Goal: Complete application form: Complete application form

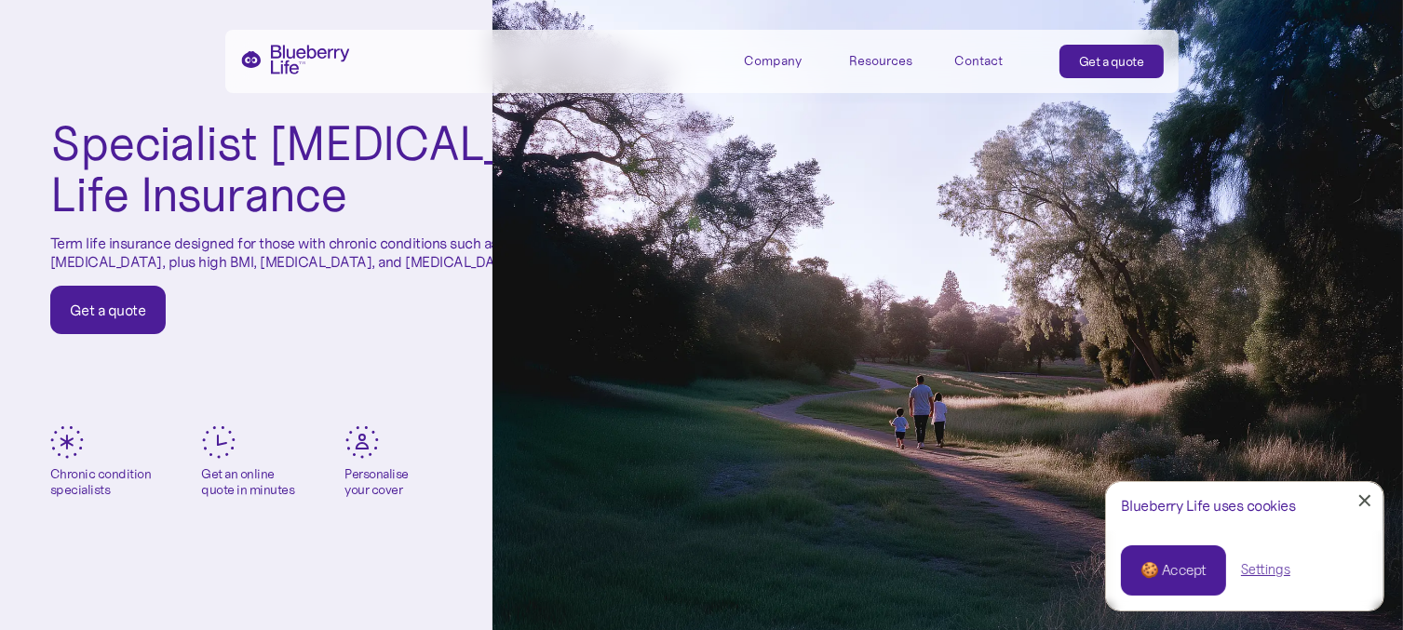
scroll to position [93, 0]
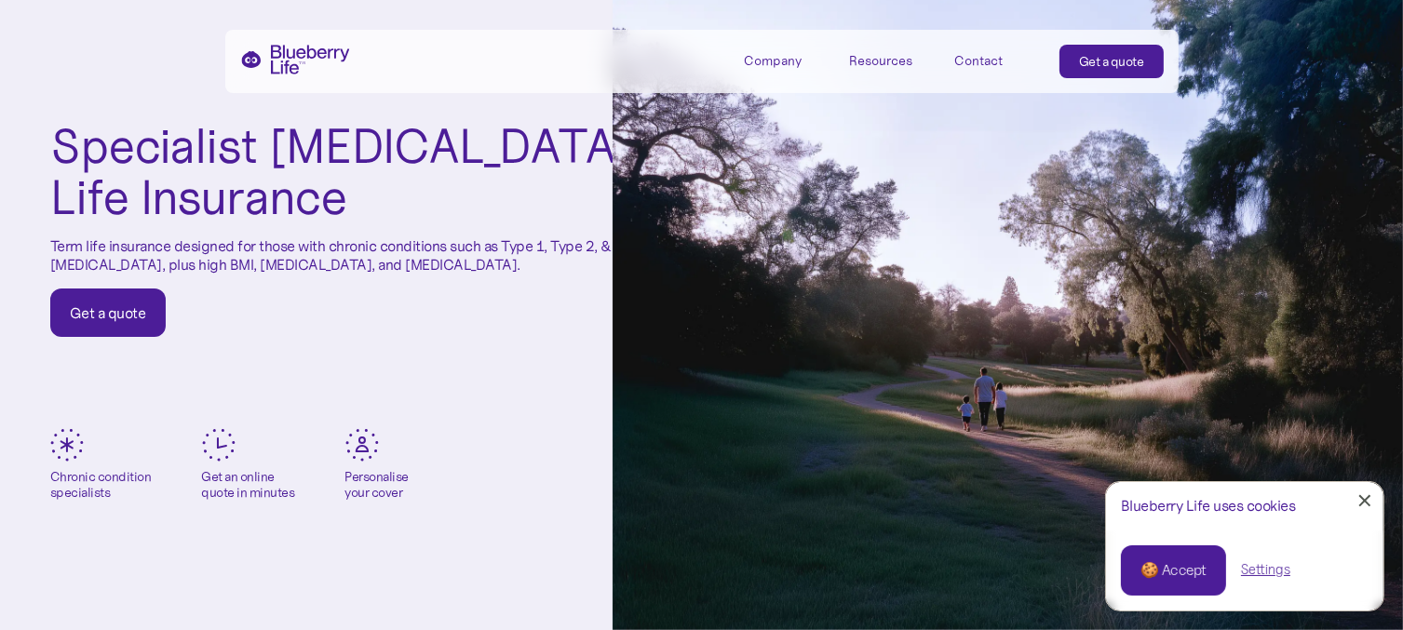
click at [1189, 569] on div "🍪 Accept" at bounding box center [1173, 570] width 66 height 20
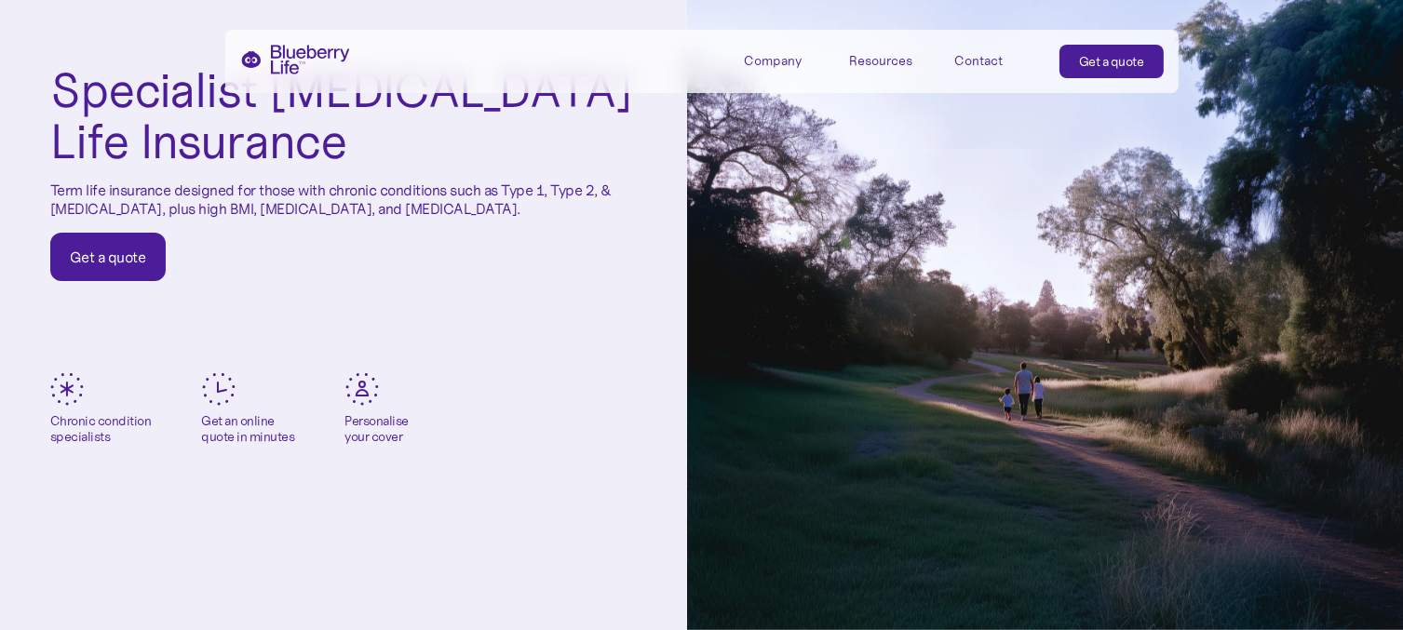
scroll to position [0, 0]
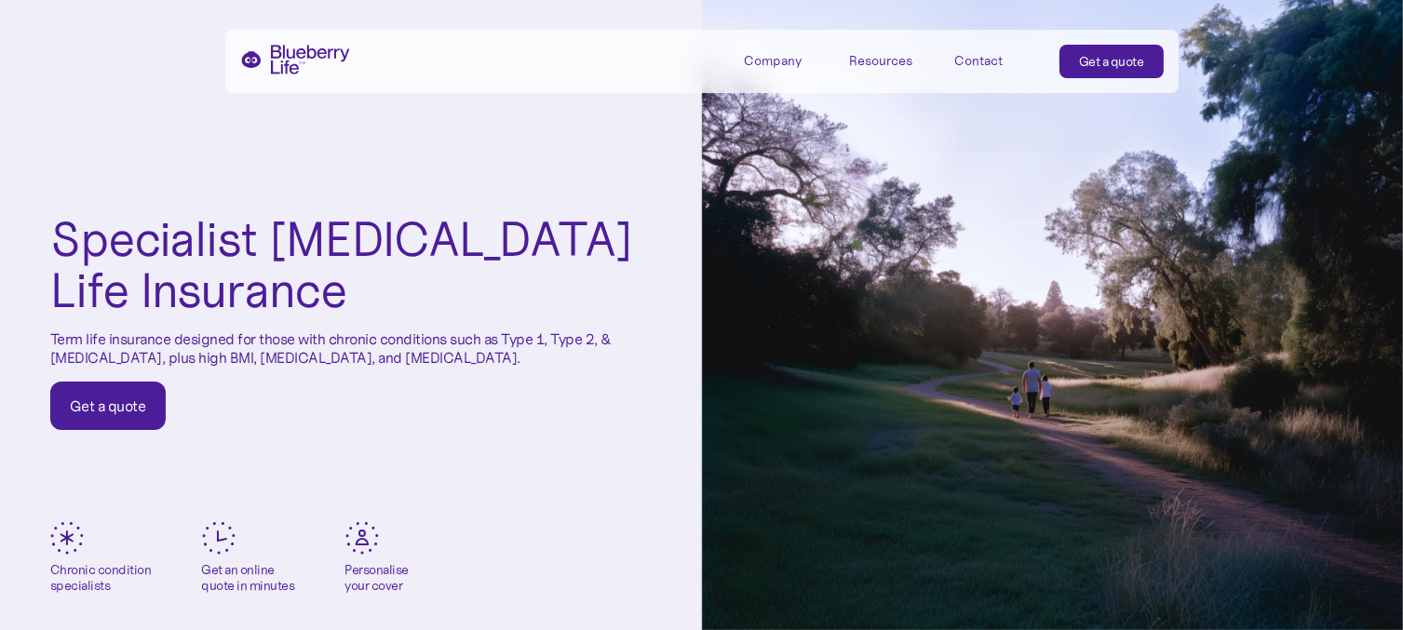
click at [1101, 57] on div "Get a quote" at bounding box center [1111, 61] width 65 height 19
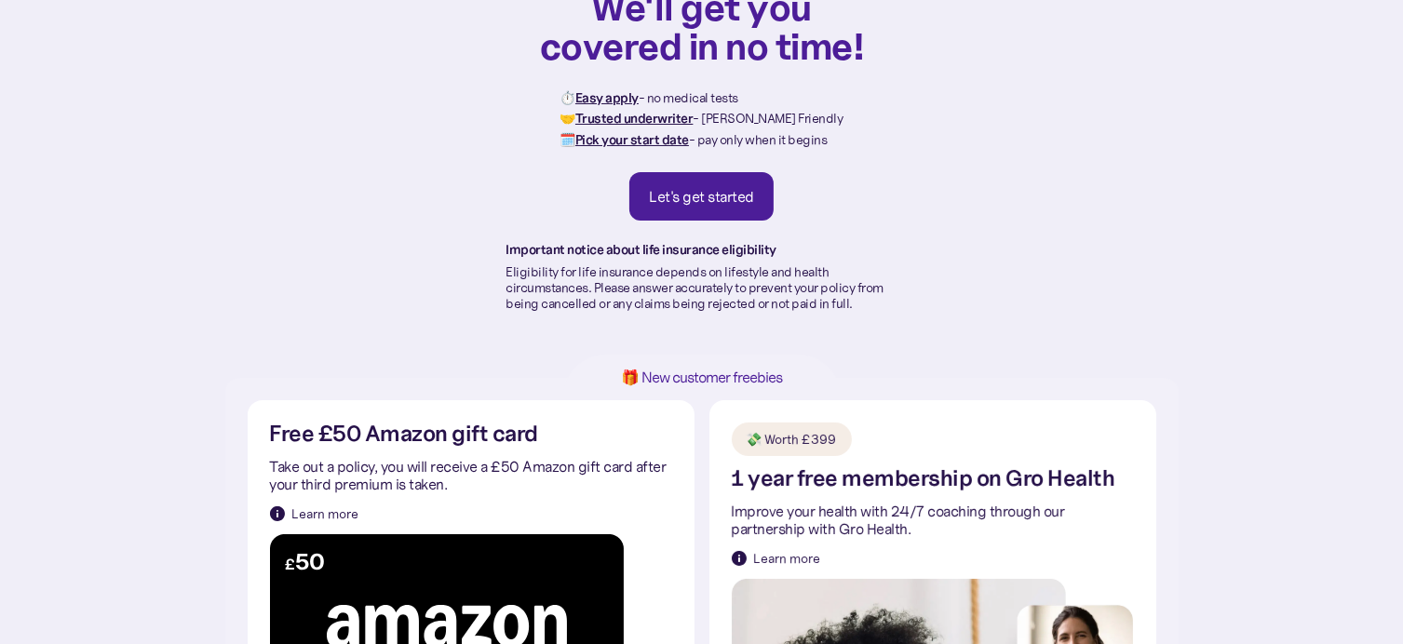
scroll to position [93, 0]
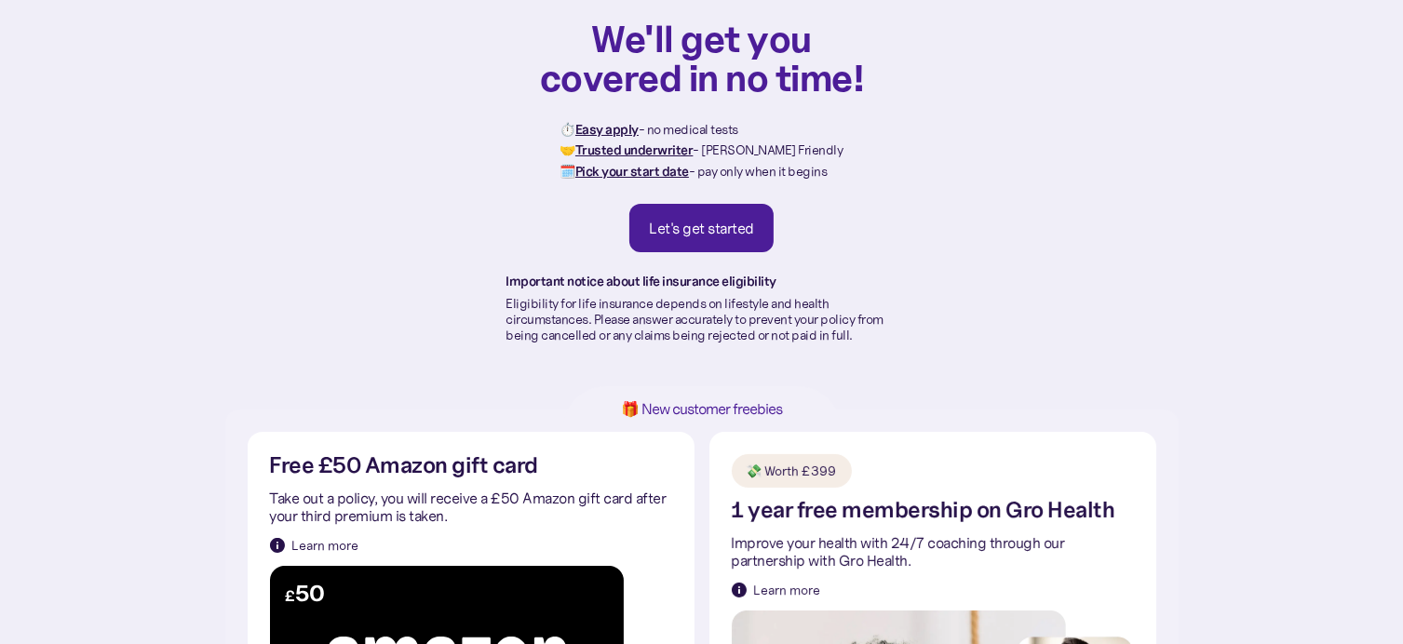
click at [723, 226] on div "Let's get started" at bounding box center [701, 228] width 105 height 19
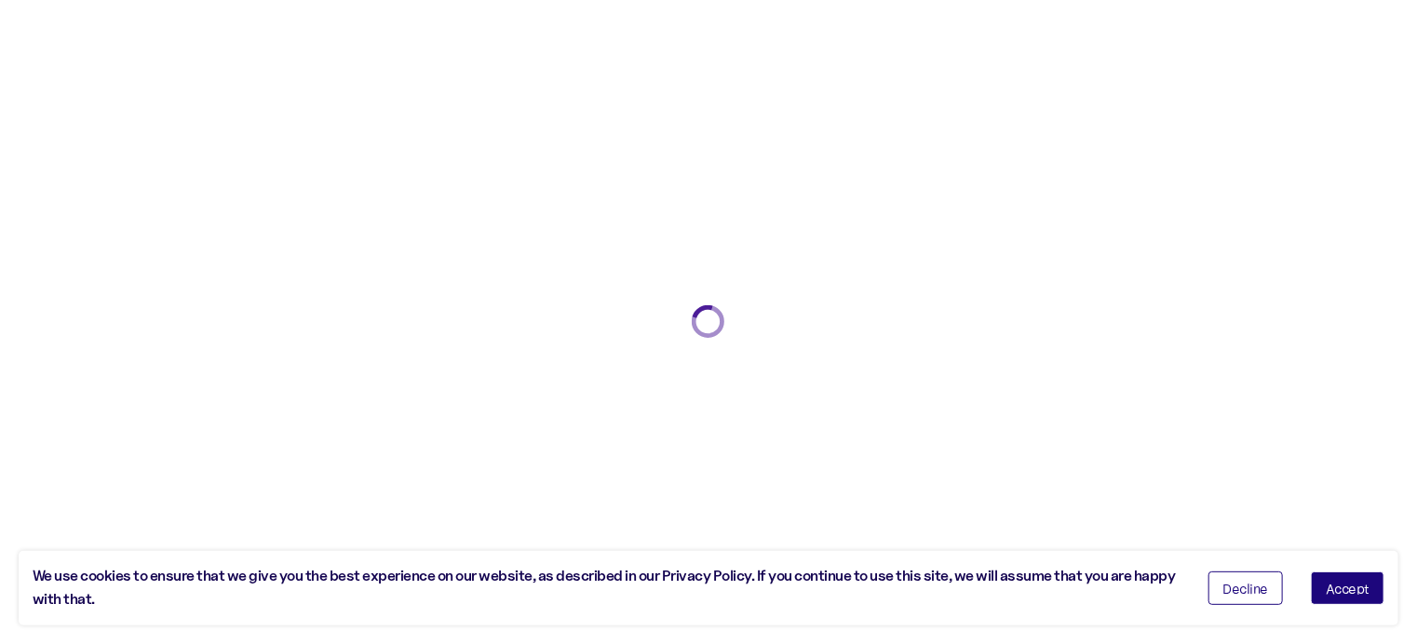
click at [1355, 586] on span "Accept" at bounding box center [1347, 588] width 44 height 13
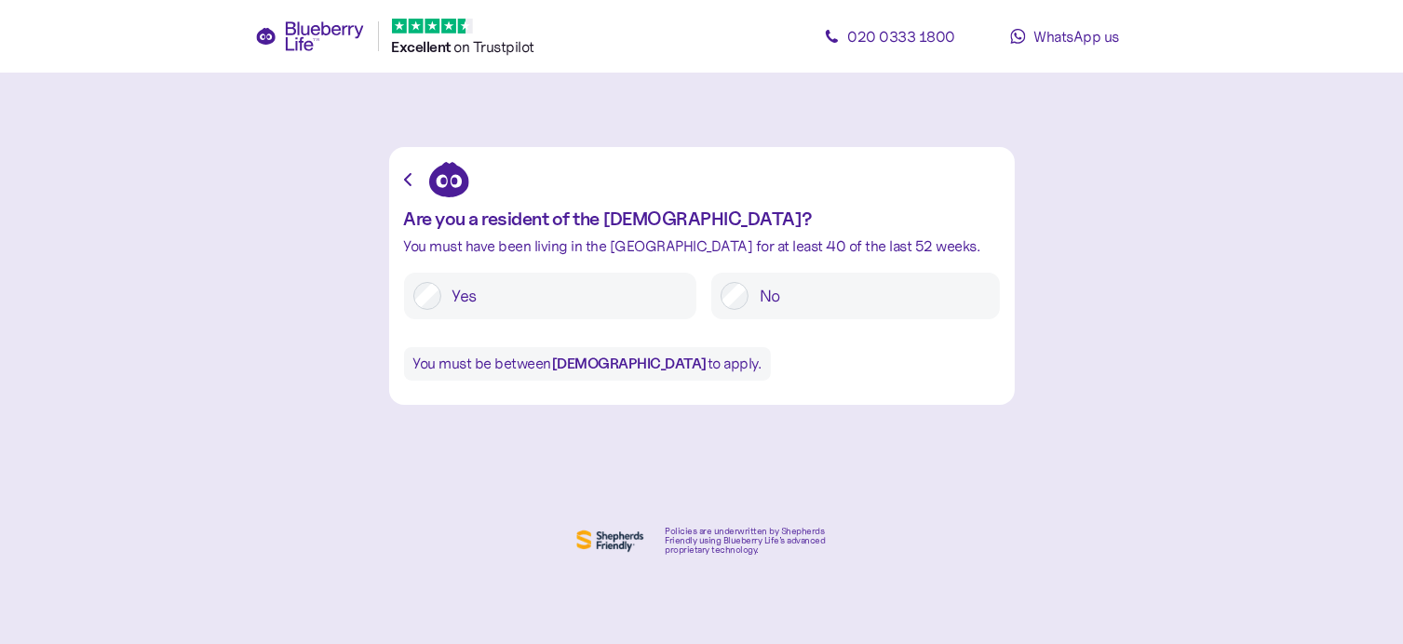
click at [458, 298] on label "Yes" at bounding box center [564, 296] width 246 height 28
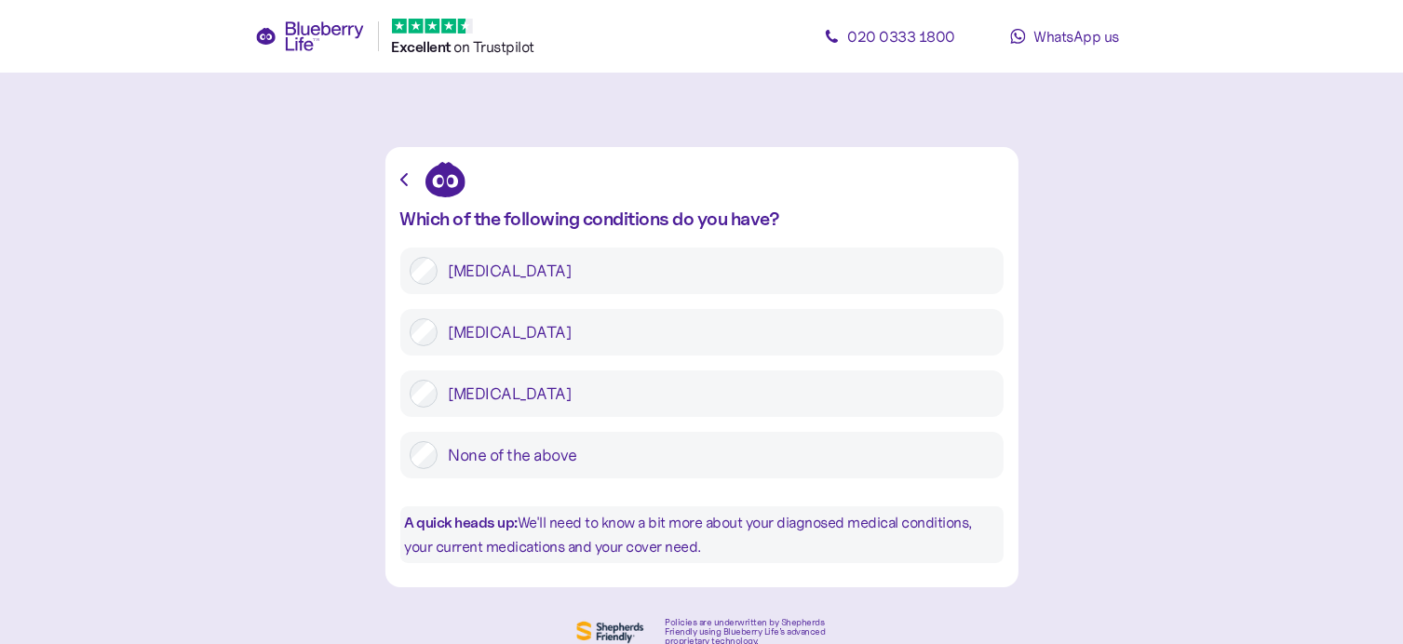
click at [451, 271] on label "Type 1 diabetes" at bounding box center [715, 271] width 557 height 28
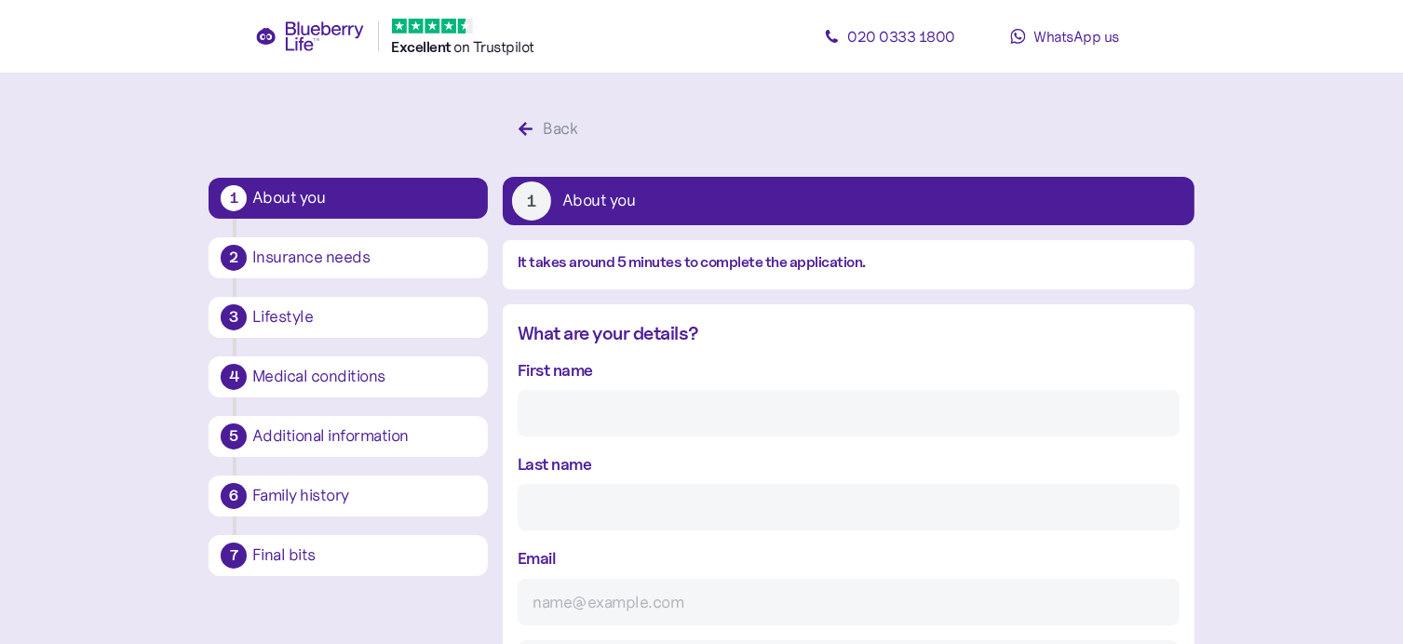
click at [581, 401] on input "First name" at bounding box center [849, 413] width 662 height 47
type input "matthew"
type input "innes"
type input "matthewinnes05@gmail.com"
type input "**********"
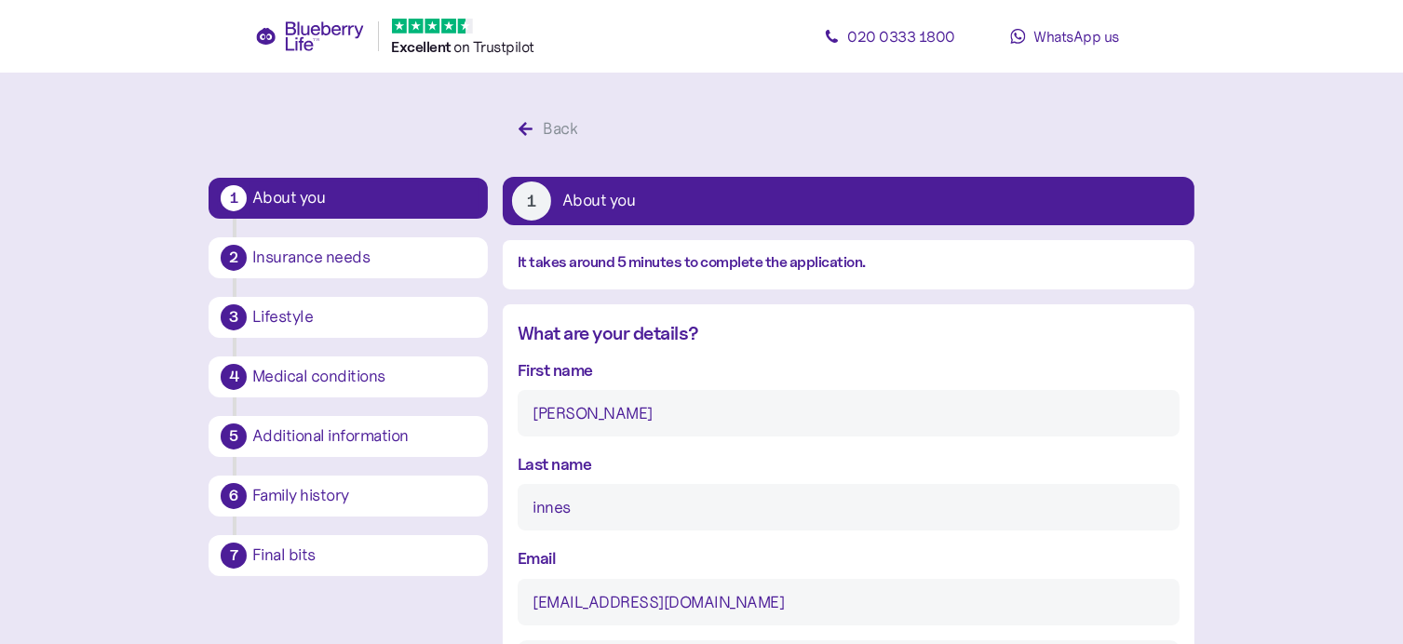
type input "********"
type input "*****"
type input "********"
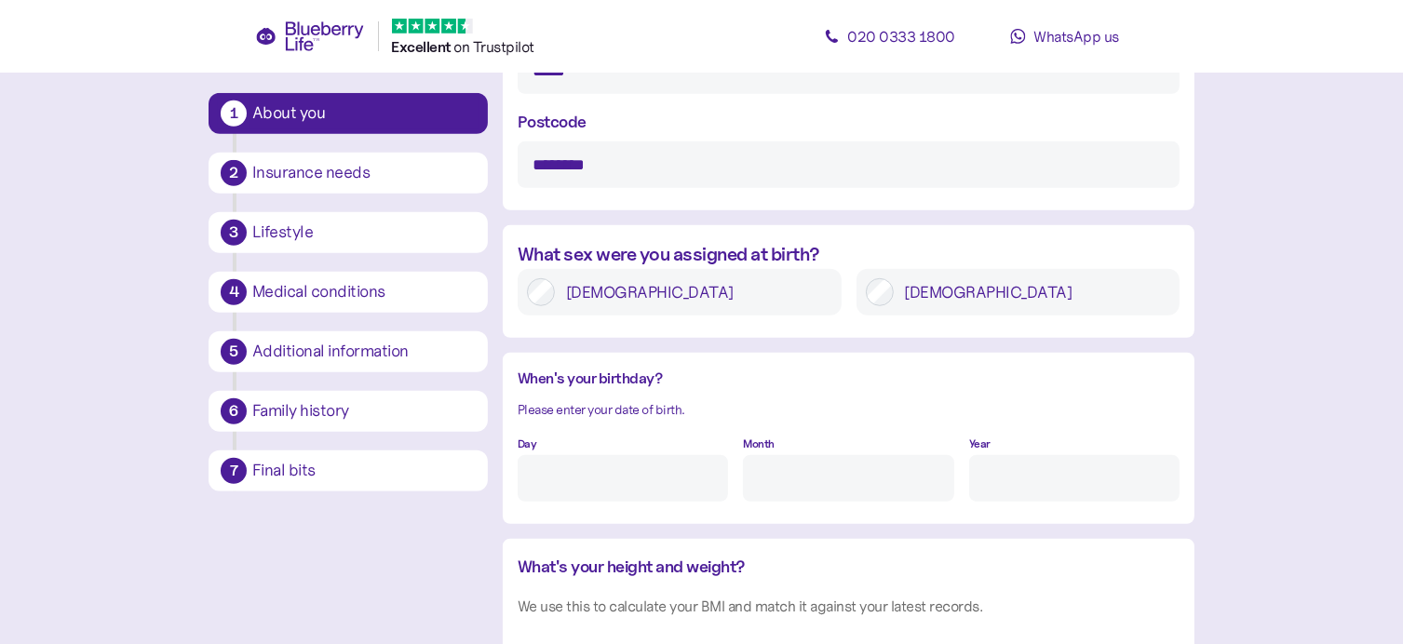
scroll to position [1210, 0]
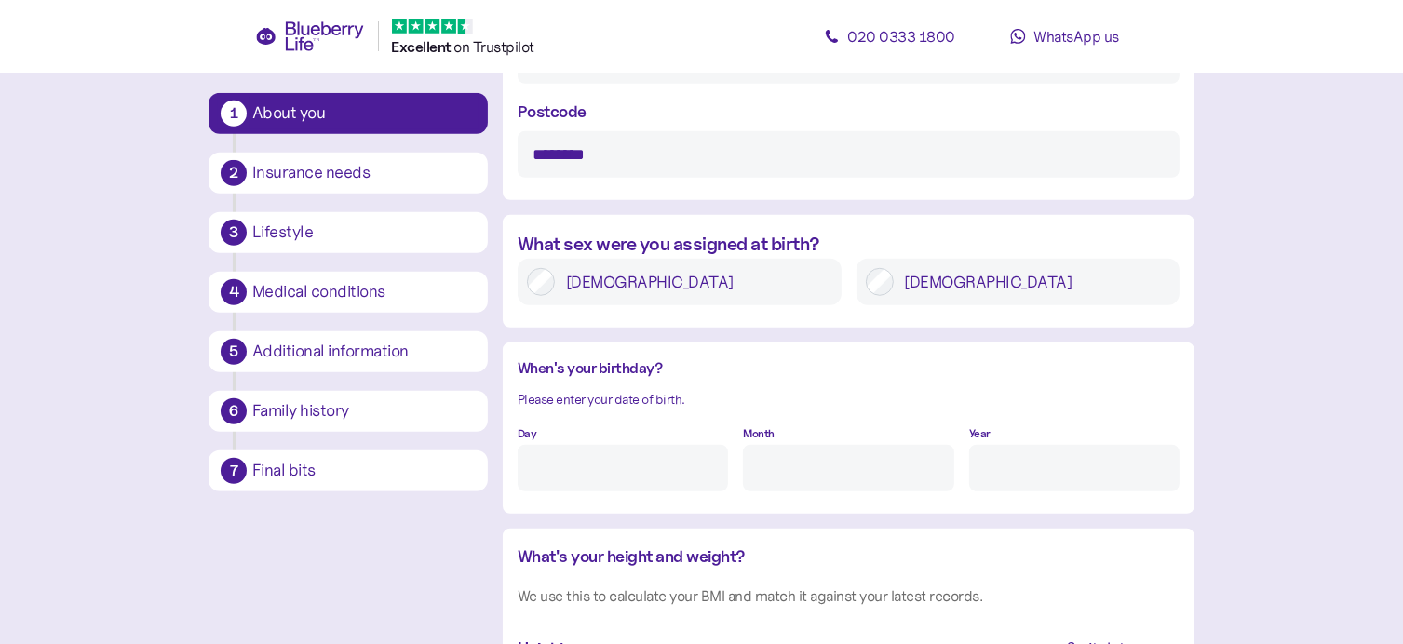
click at [573, 464] on input "Day" at bounding box center [623, 468] width 210 height 47
type input "20"
click at [899, 464] on input "Month" at bounding box center [848, 468] width 210 height 47
type input "6"
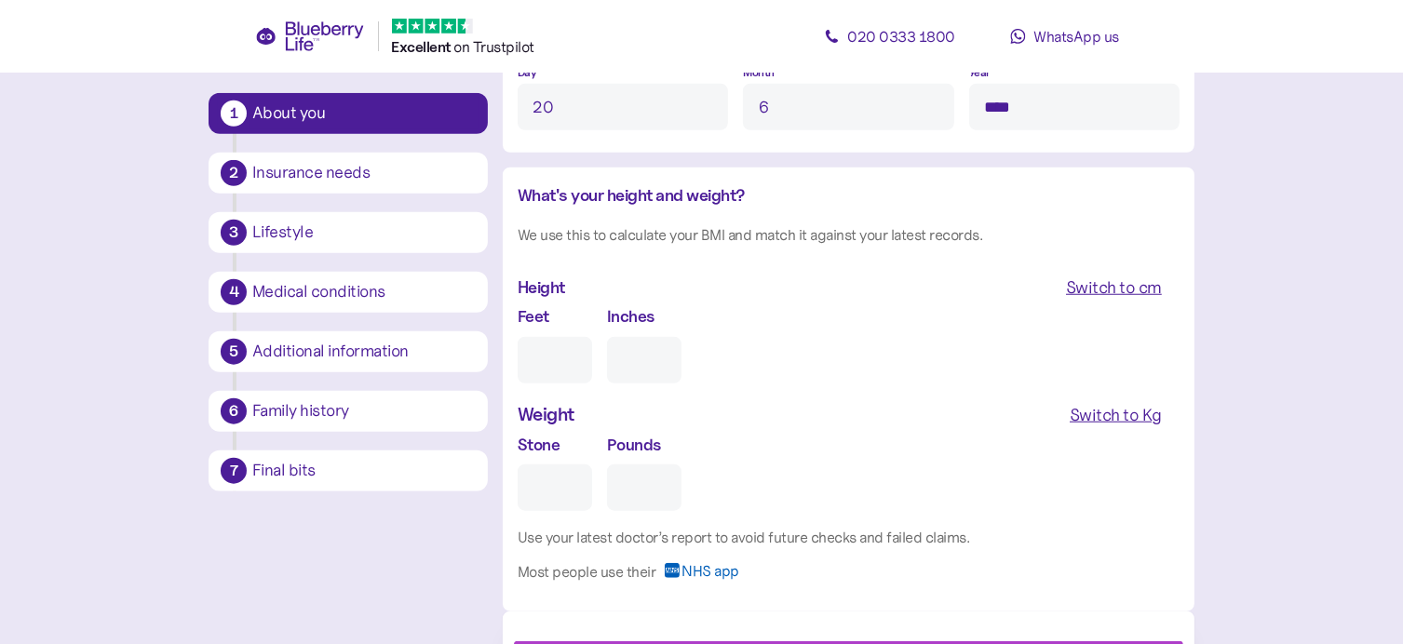
scroll to position [1582, 0]
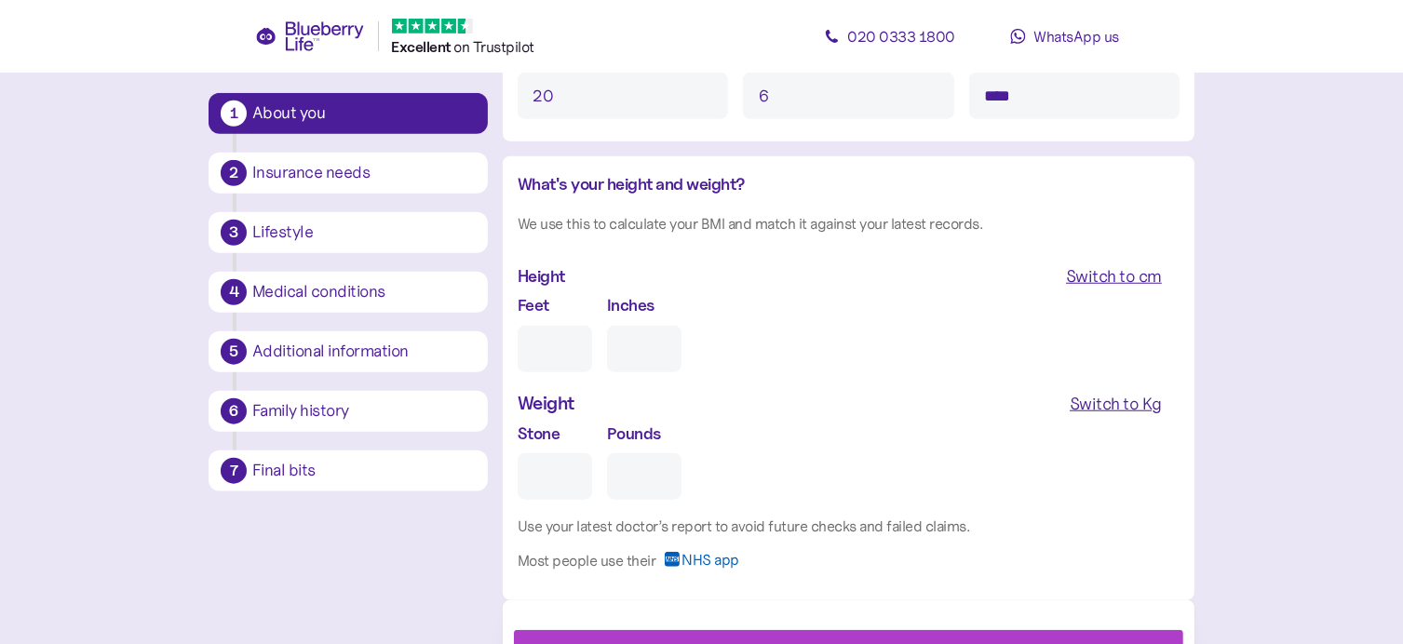
type input "****"
click at [545, 345] on input "Feet" at bounding box center [555, 349] width 74 height 47
type input "5"
type input "0"
type input "5"
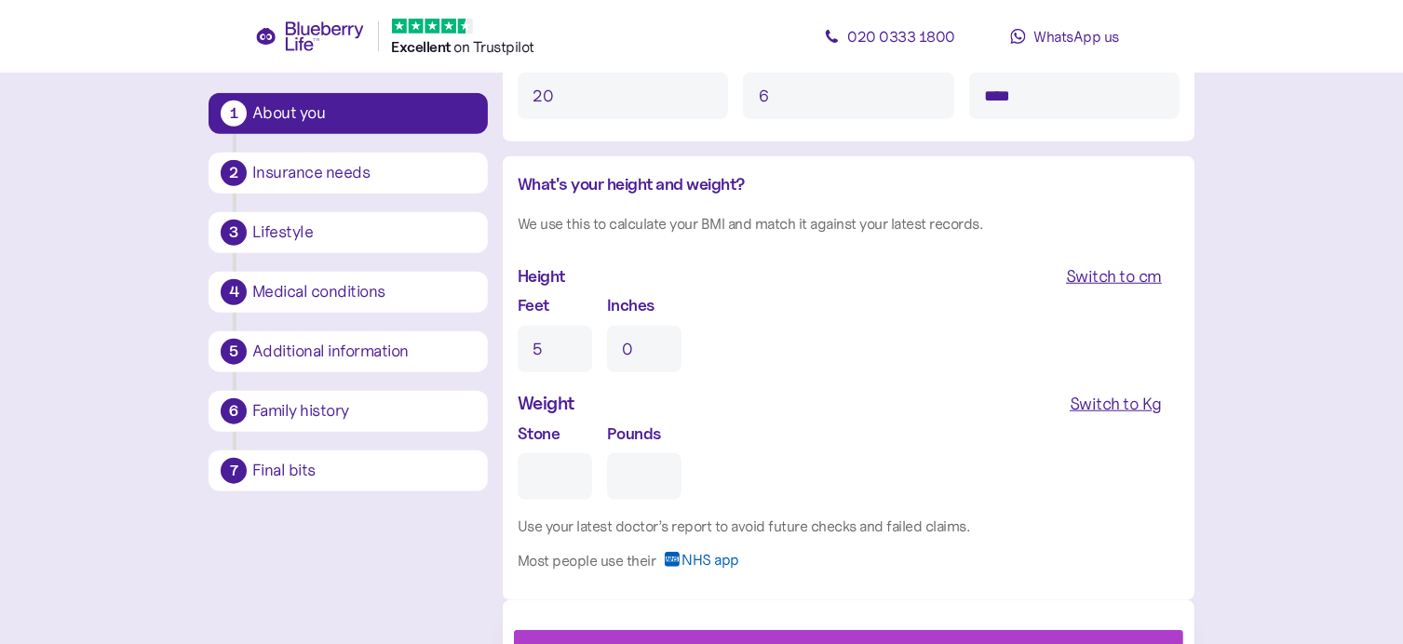
click at [633, 336] on input "0" at bounding box center [644, 349] width 74 height 47
type input "10"
click at [561, 472] on input "Stone" at bounding box center [555, 476] width 74 height 47
type input "1"
type input "0"
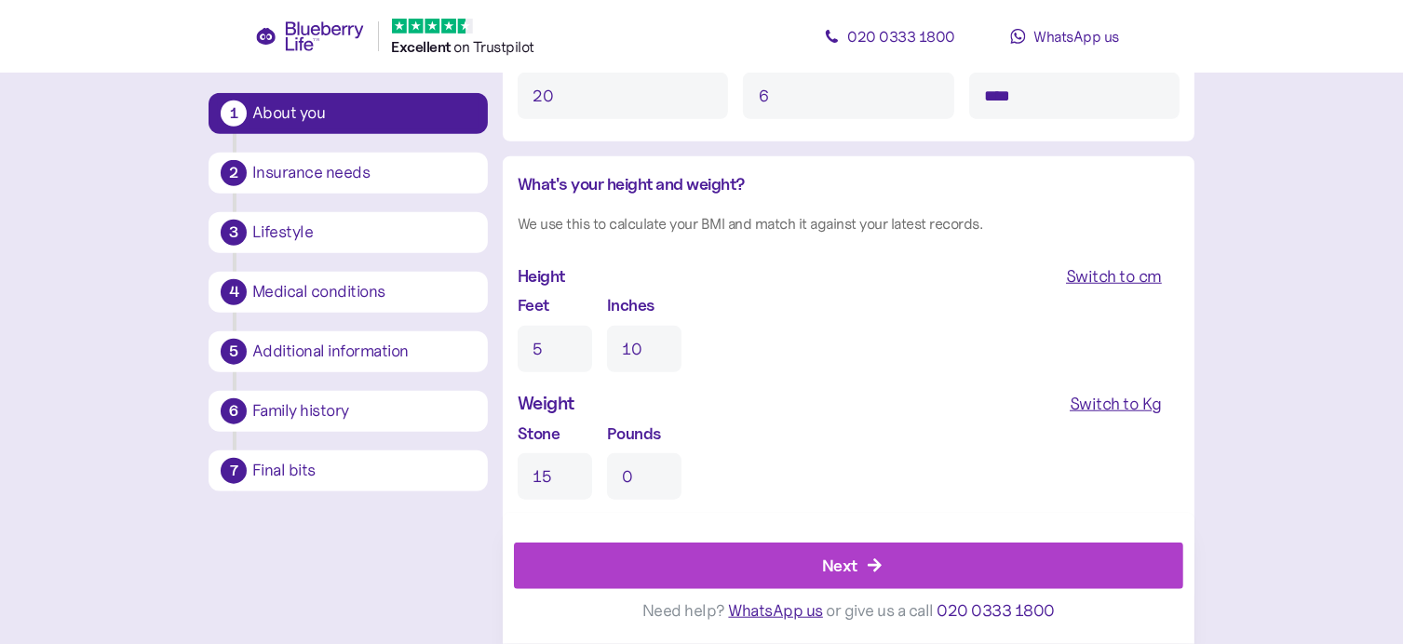
type input "15"
click at [645, 467] on input "0" at bounding box center [644, 476] width 74 height 47
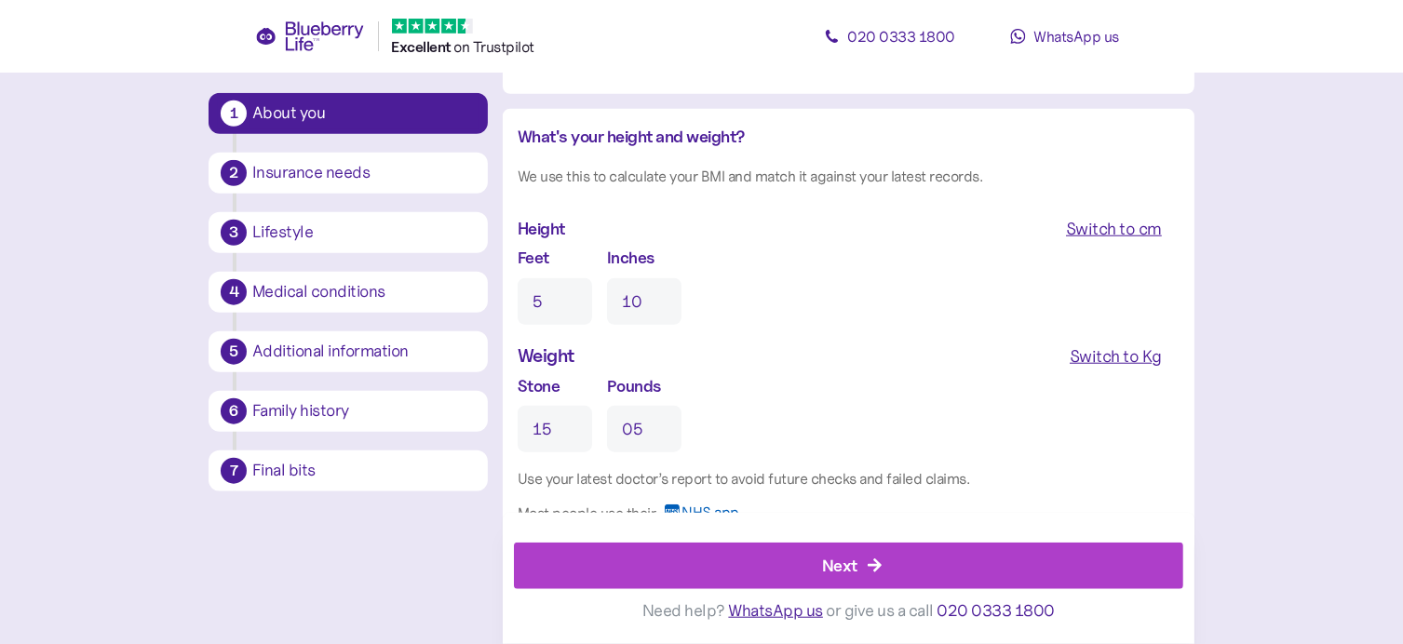
scroll to position [1670, 0]
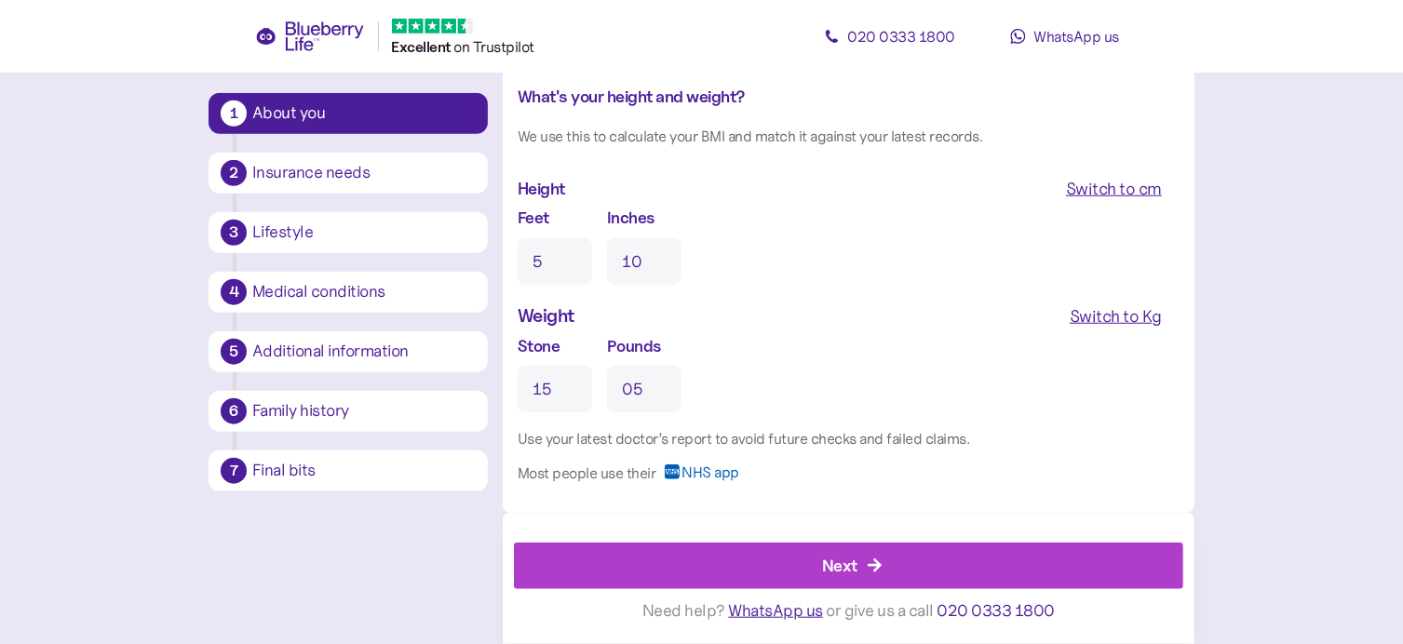
type input "5"
click at [854, 560] on div "Next" at bounding box center [839, 565] width 35 height 25
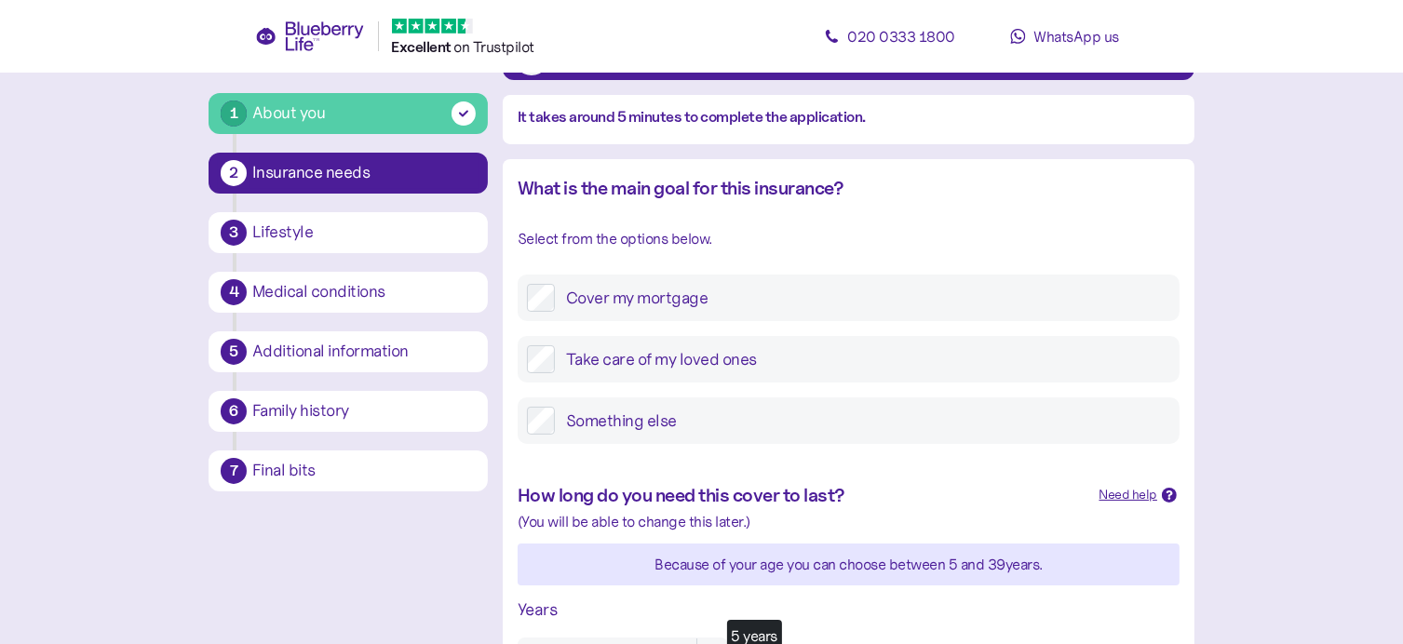
scroll to position [372, 0]
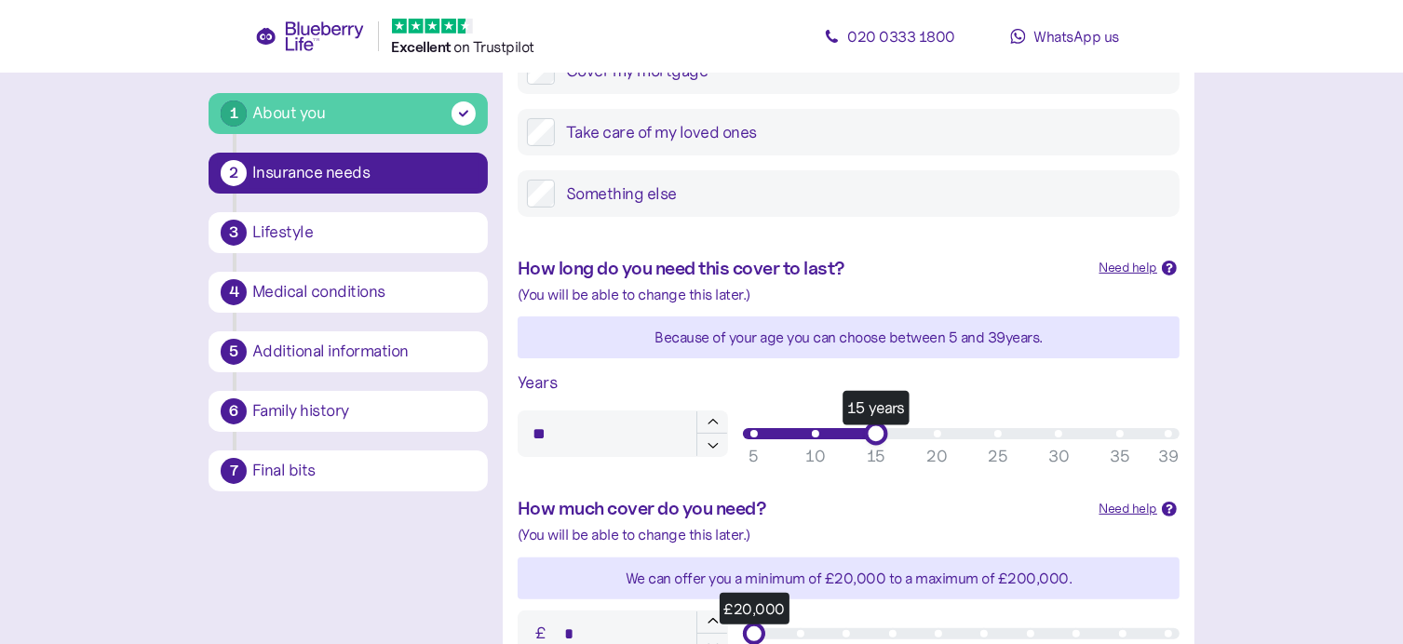
drag, startPoint x: 756, startPoint y: 427, endPoint x: 873, endPoint y: 431, distance: 117.3
click at [873, 431] on div "15 years" at bounding box center [876, 433] width 23 height 23
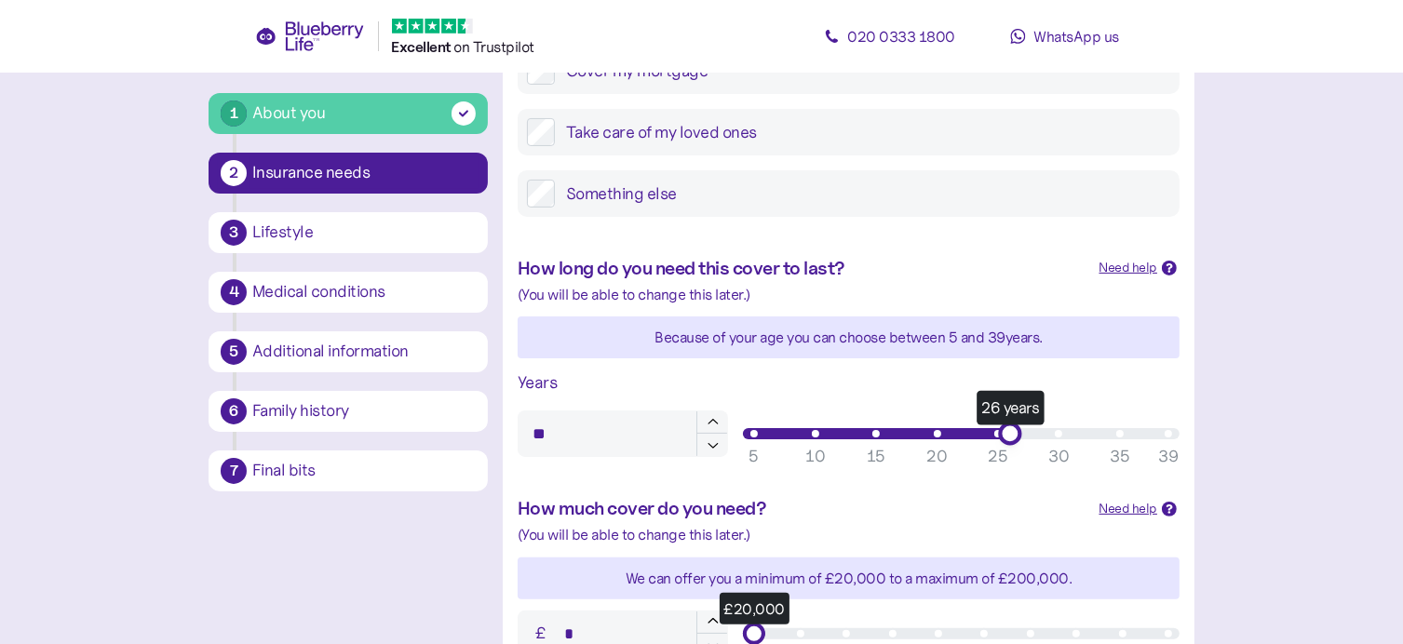
type input "**"
drag, startPoint x: 873, startPoint y: 431, endPoint x: 1005, endPoint y: 434, distance: 132.2
click at [1005, 434] on div "25 years" at bounding box center [997, 433] width 23 height 23
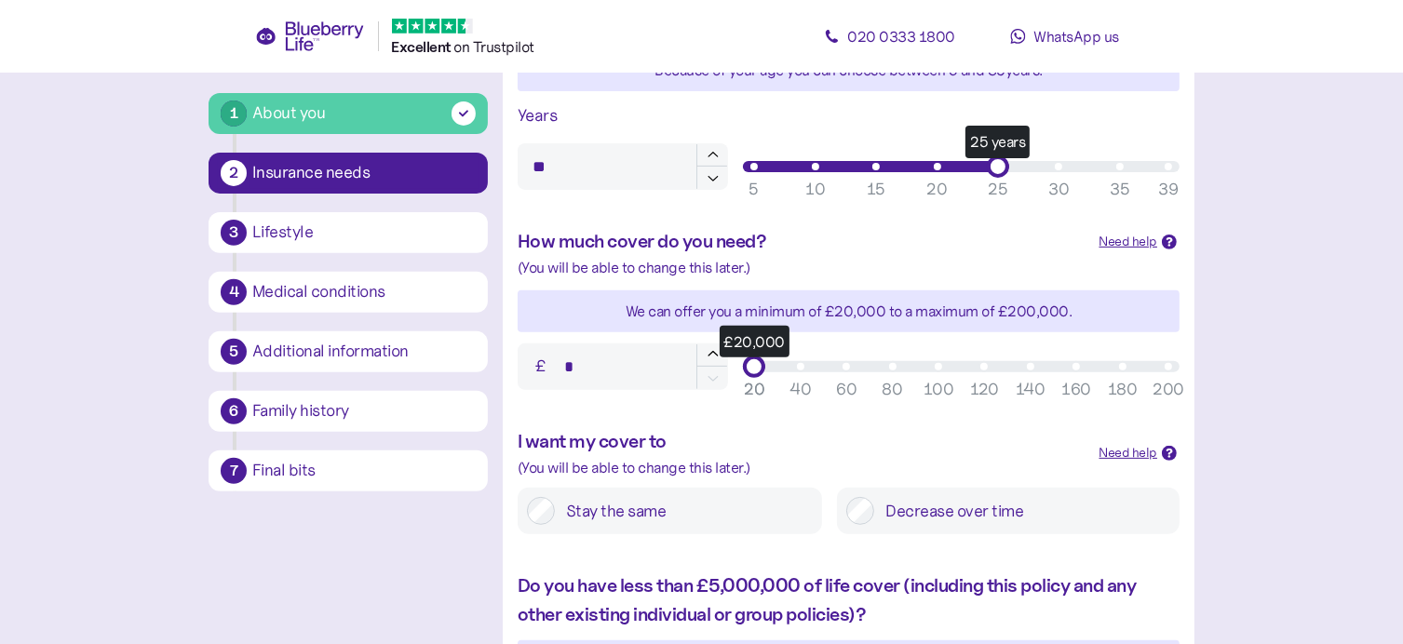
scroll to position [652, 0]
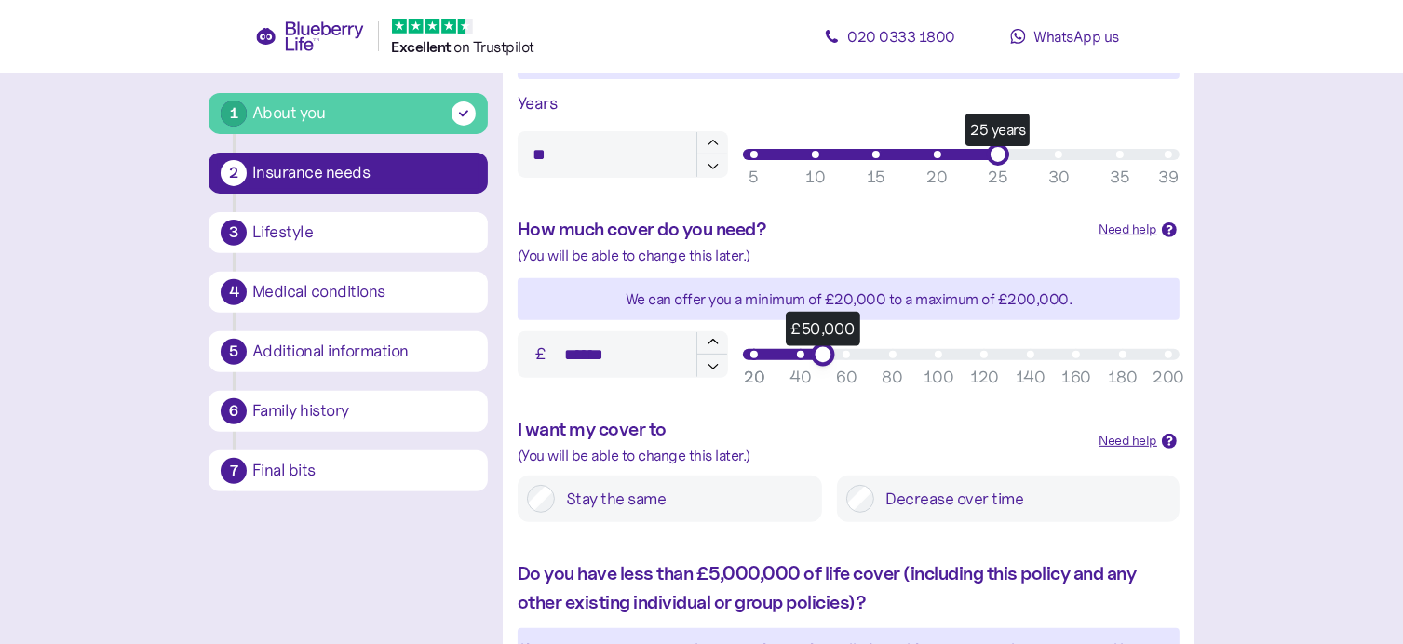
type input "******"
drag, startPoint x: 759, startPoint y: 351, endPoint x: 815, endPoint y: 354, distance: 56.8
click at [815, 354] on div "£50,000" at bounding box center [823, 354] width 23 height 23
click at [808, 442] on div "I want my cover to" at bounding box center [801, 429] width 567 height 29
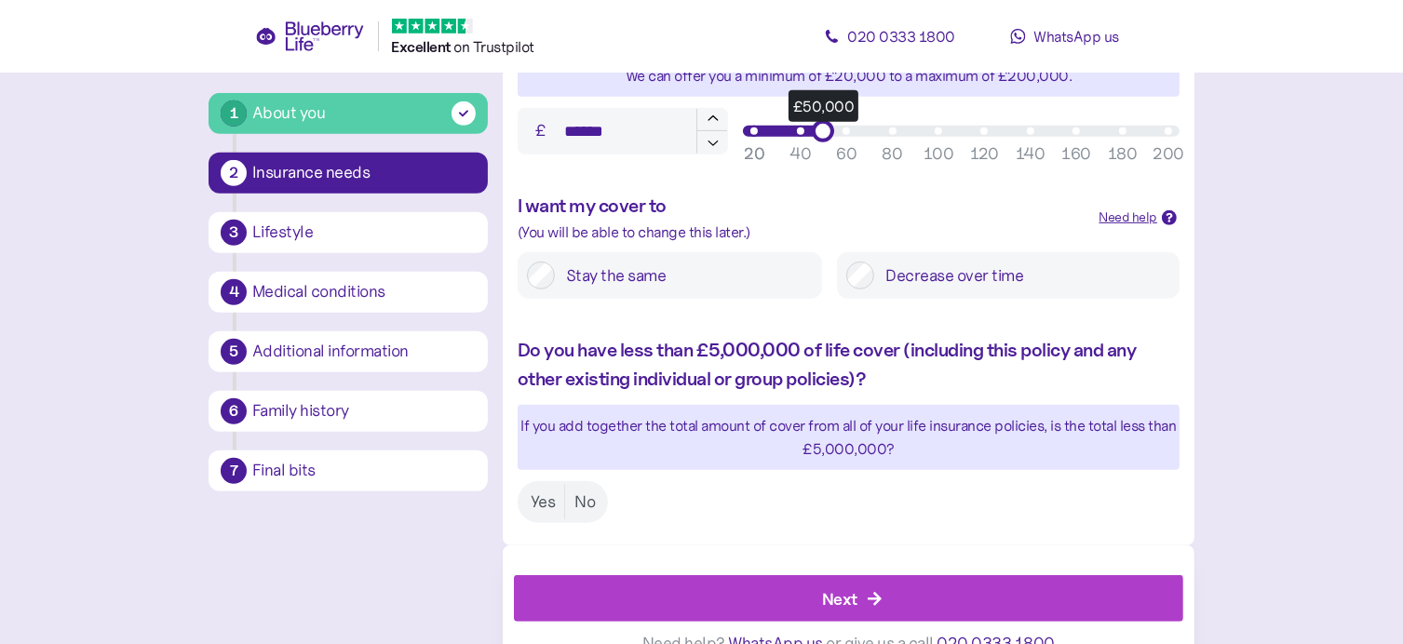
scroll to position [908, 0]
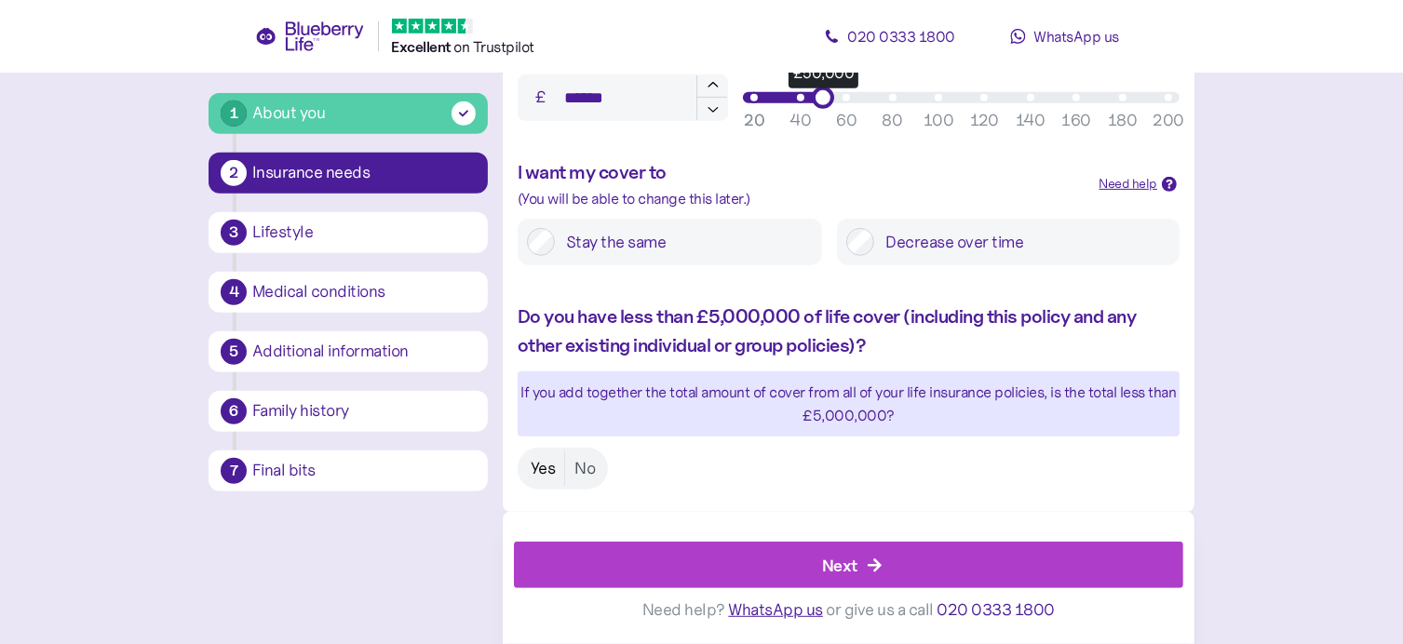
click at [541, 466] on label "Yes" at bounding box center [543, 468] width 44 height 34
click at [853, 561] on div "Next" at bounding box center [839, 565] width 35 height 25
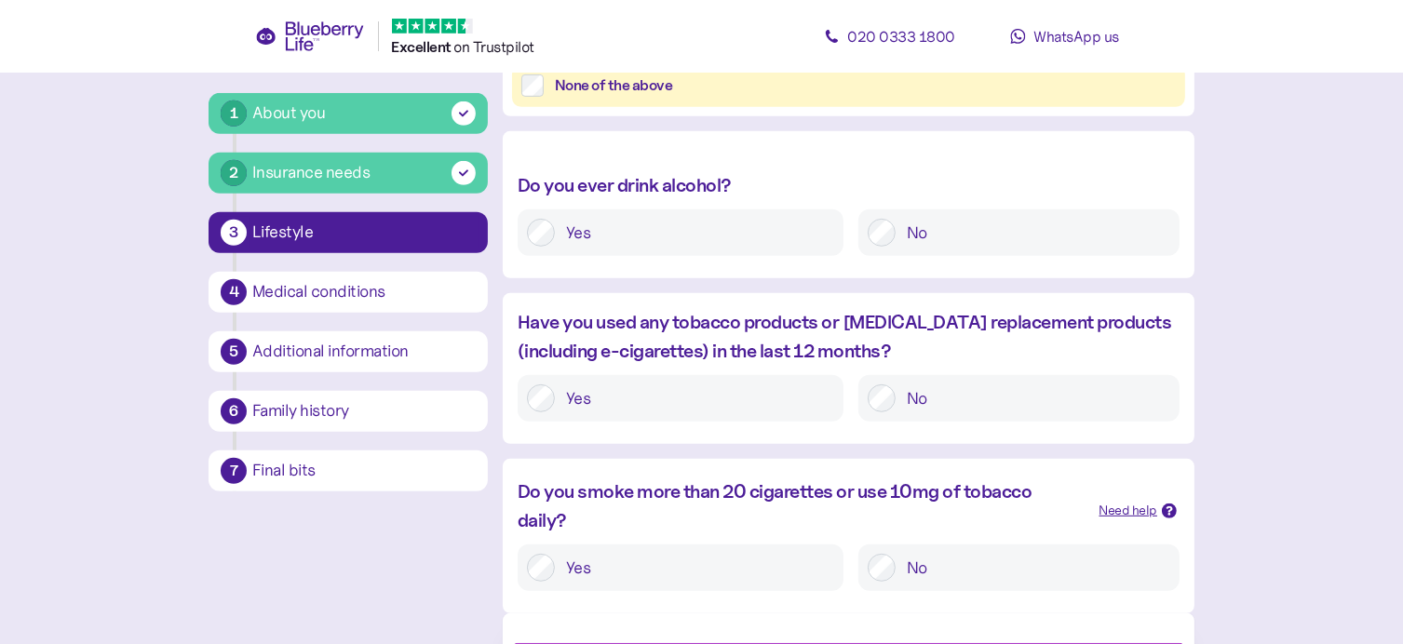
scroll to position [938, 0]
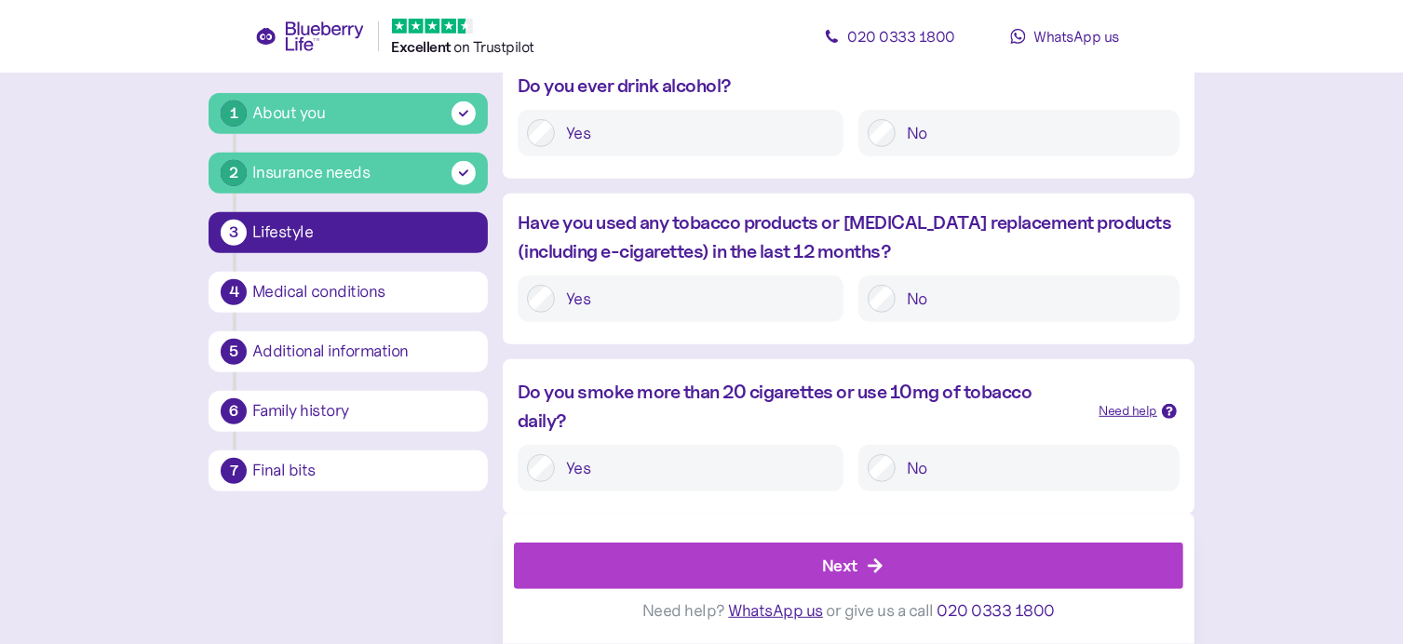
click at [848, 557] on div "Next" at bounding box center [839, 565] width 35 height 25
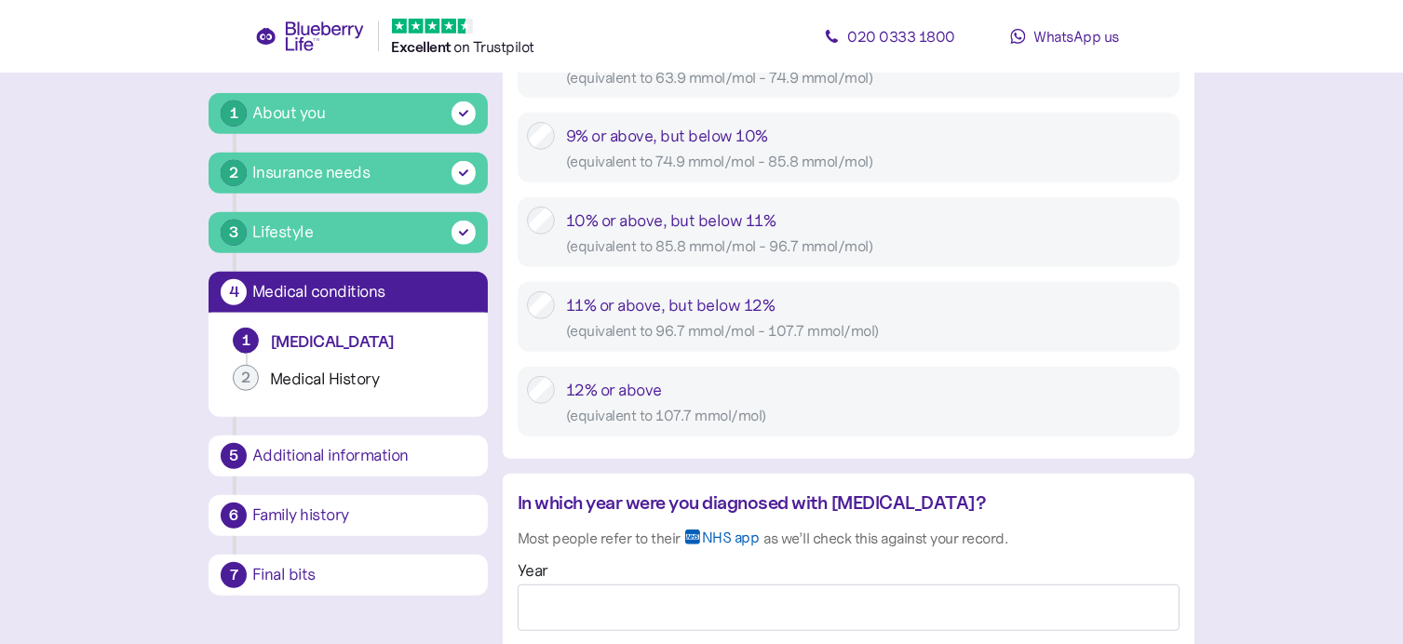
scroll to position [1396, 0]
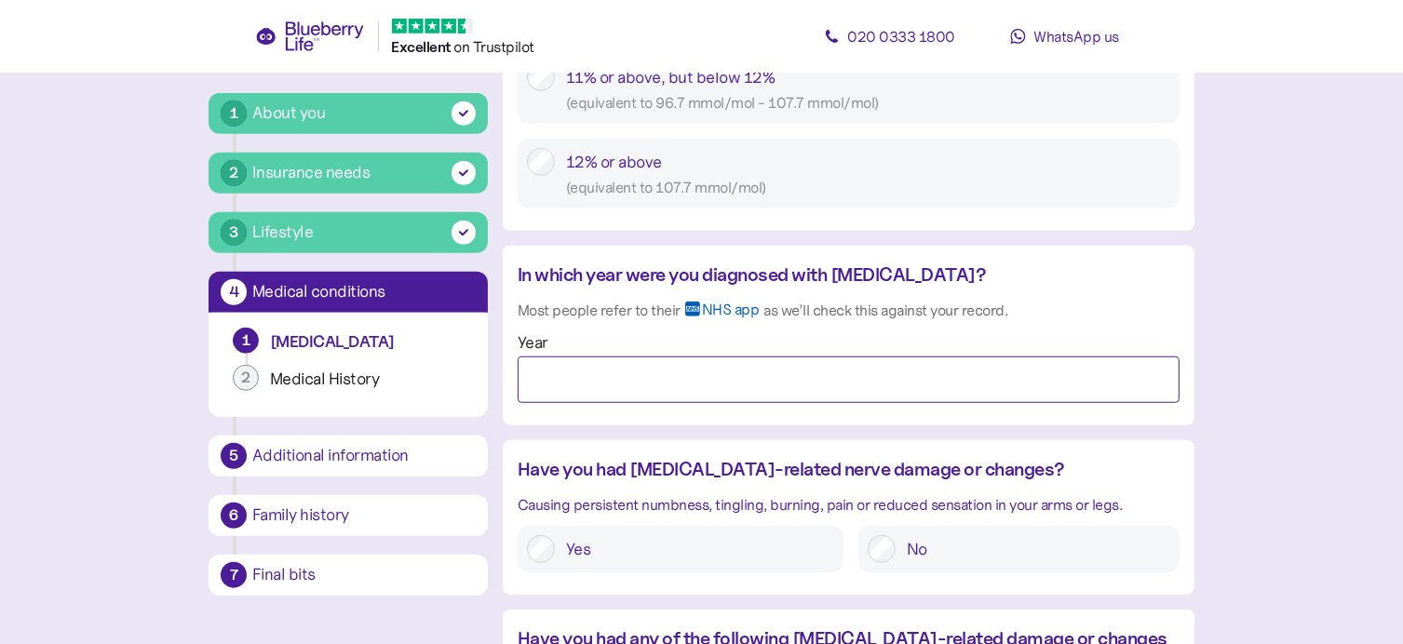
click at [551, 382] on input "Year" at bounding box center [849, 380] width 662 height 47
type input "****"
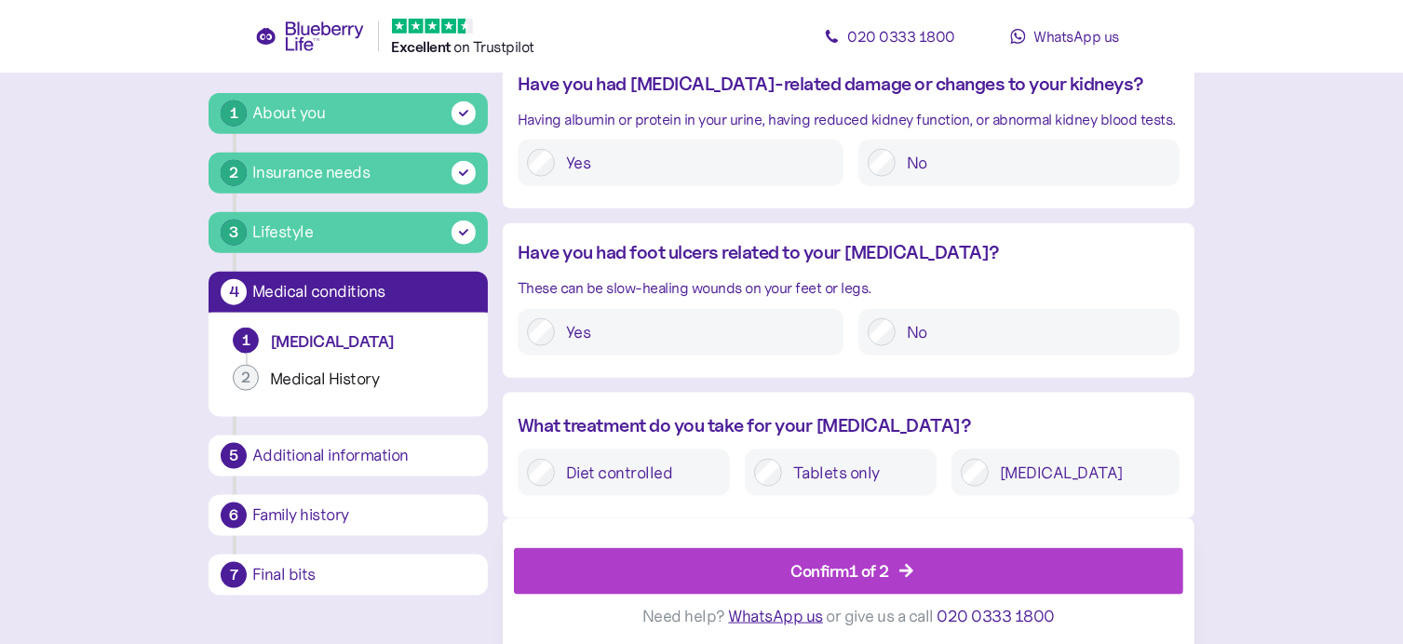
scroll to position [2245, 0]
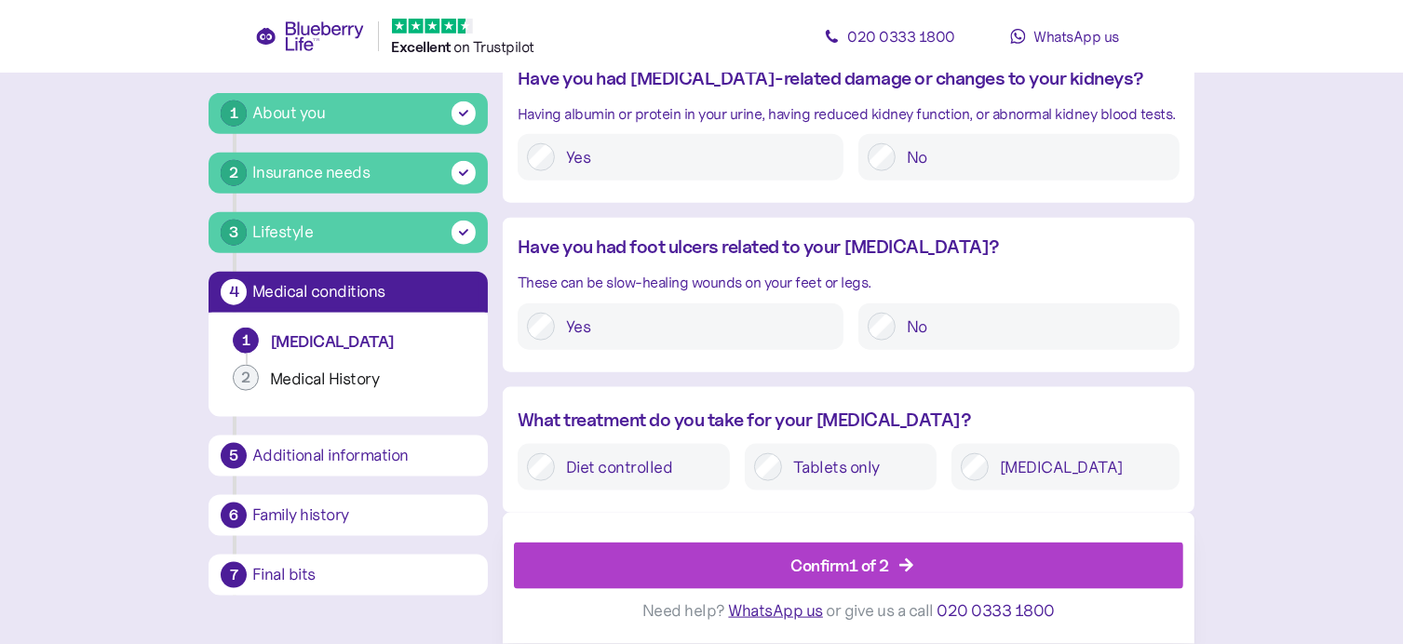
click at [863, 559] on div "Confirm 1 of 2" at bounding box center [839, 565] width 99 height 25
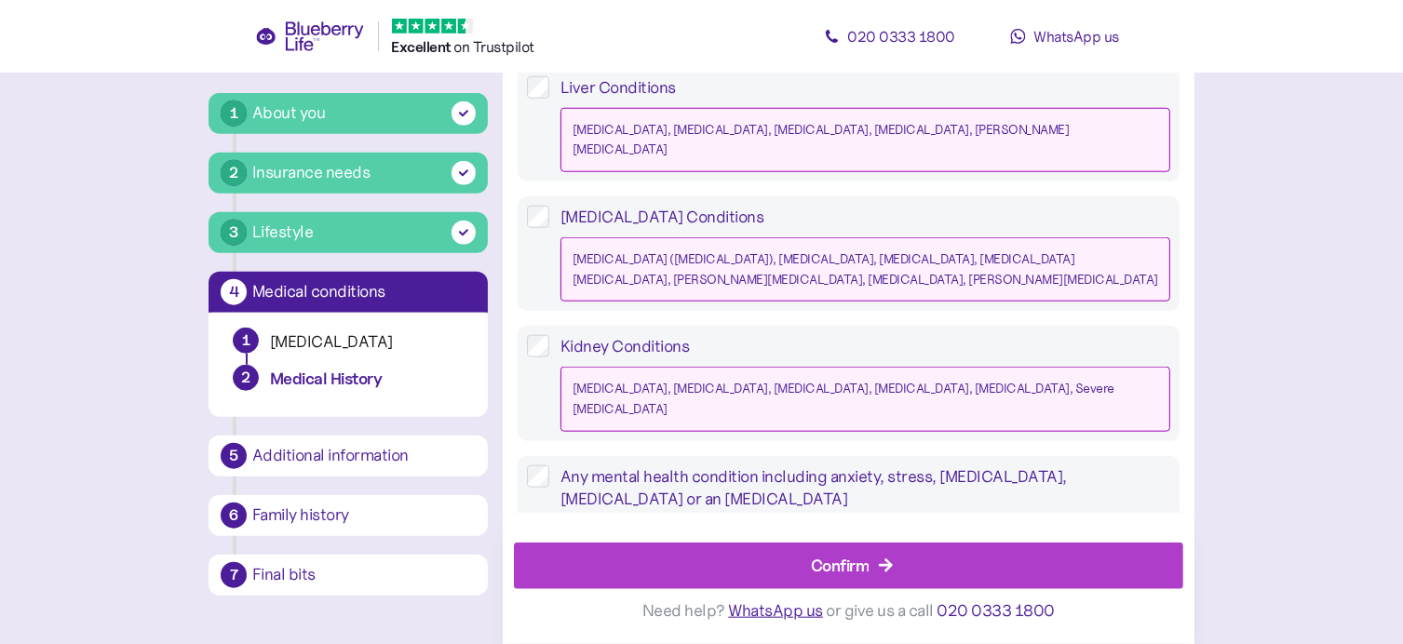
scroll to position [1877, 0]
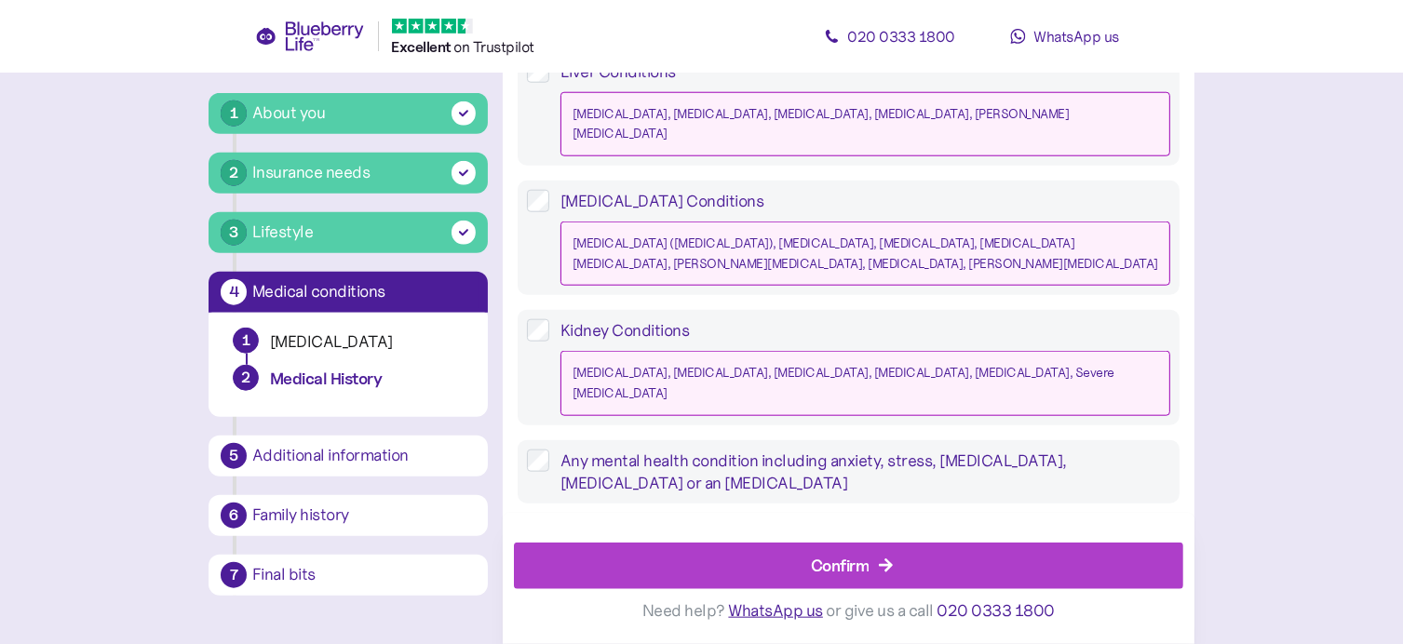
click at [839, 569] on div "Confirm" at bounding box center [840, 565] width 59 height 25
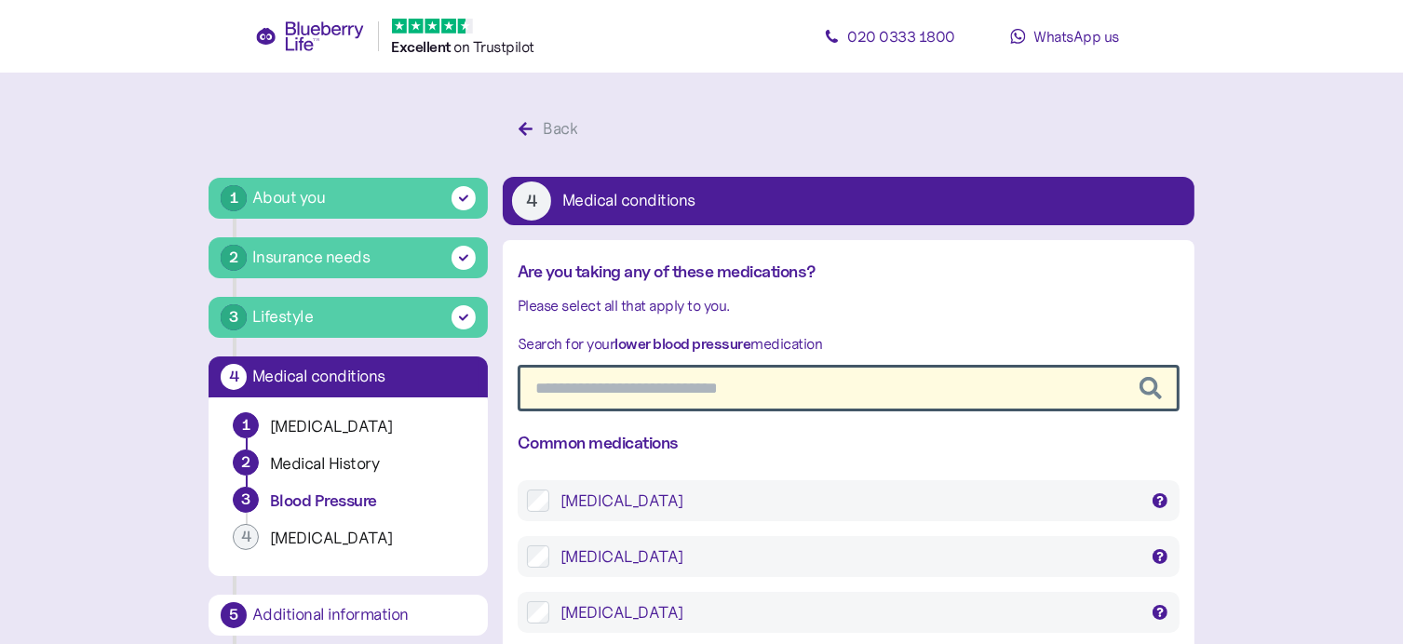
click at [681, 383] on input "text" at bounding box center [849, 388] width 662 height 47
click at [648, 393] on input "text" at bounding box center [849, 388] width 662 height 47
type input "***"
click at [603, 499] on div "Ramipril" at bounding box center [848, 501] width 577 height 22
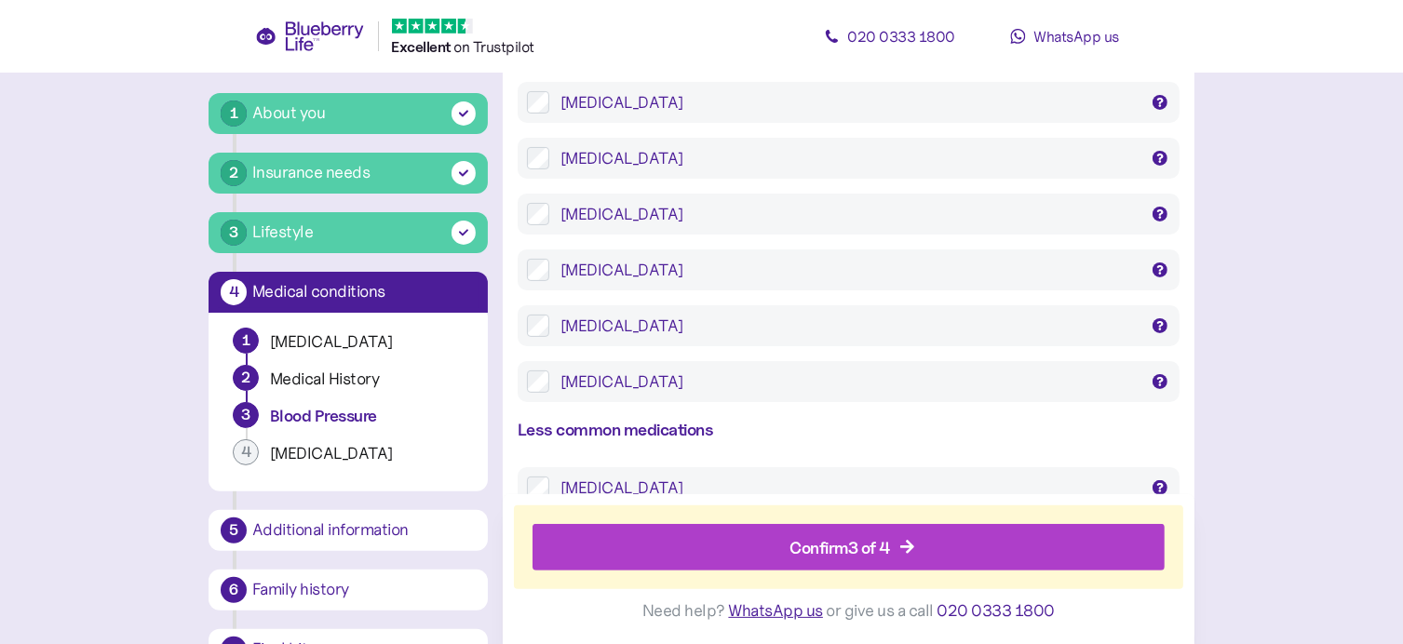
scroll to position [545, 0]
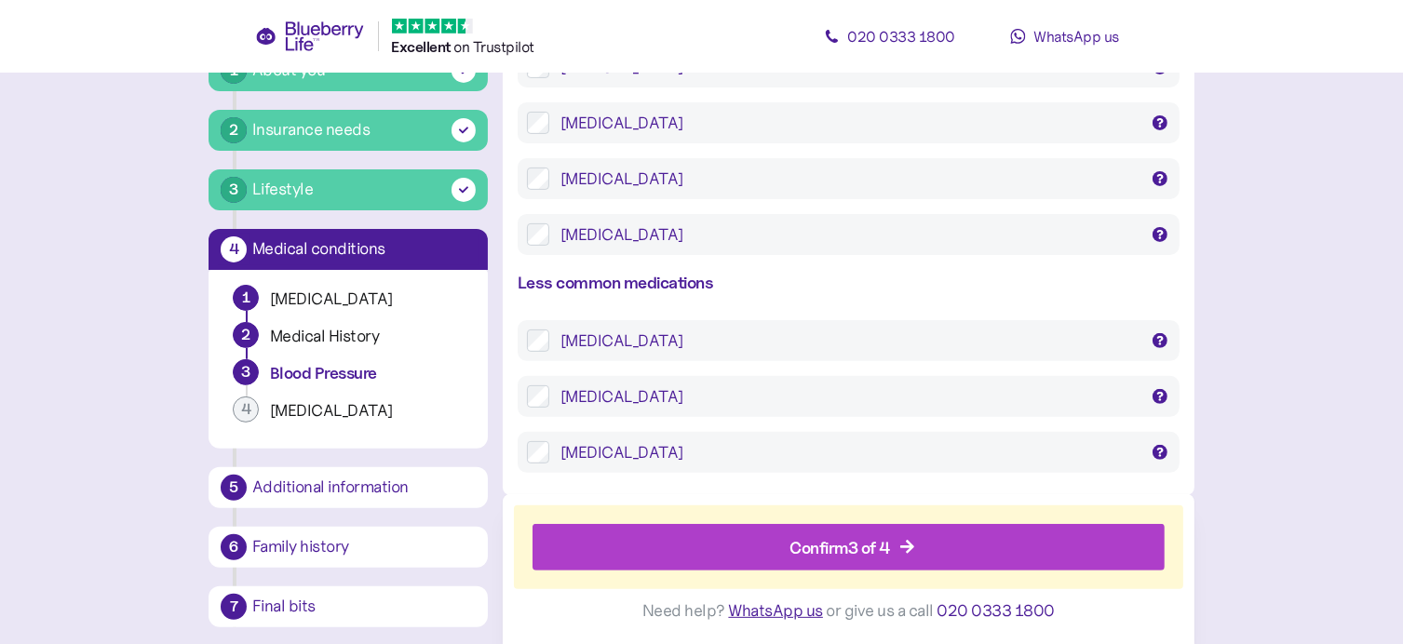
click at [880, 535] on div "Confirm 3 of 4" at bounding box center [839, 546] width 101 height 25
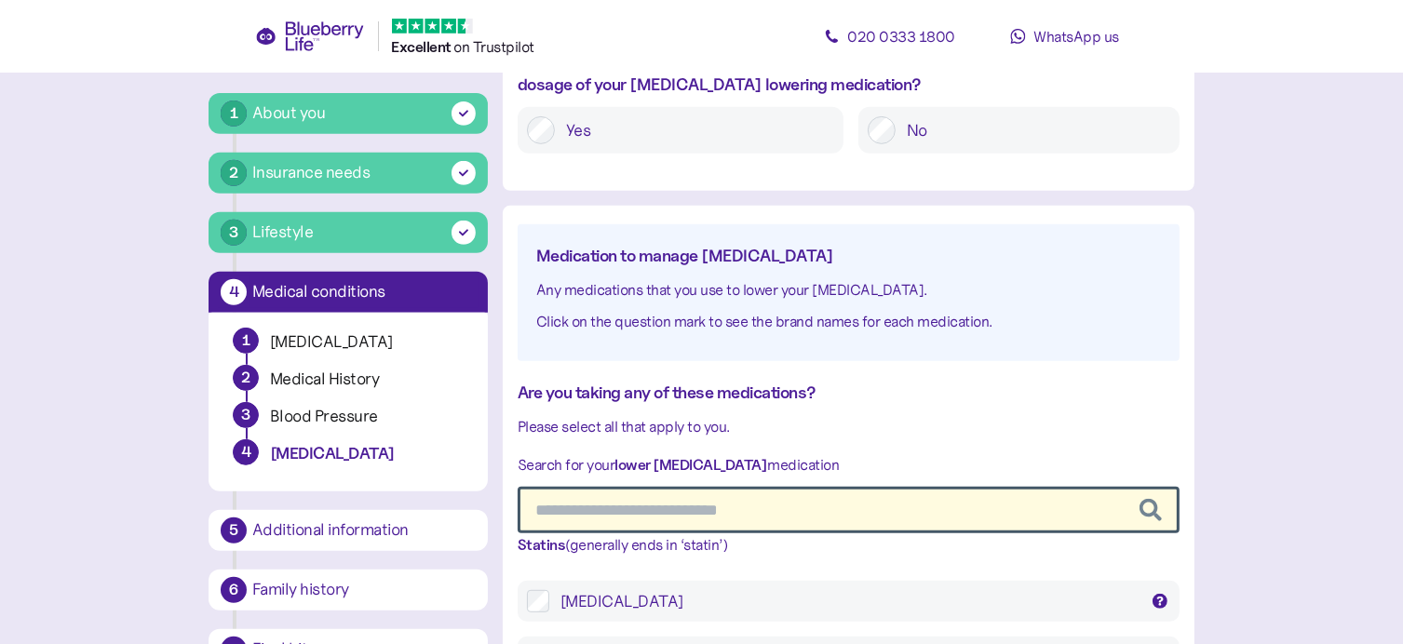
scroll to position [1024, 0]
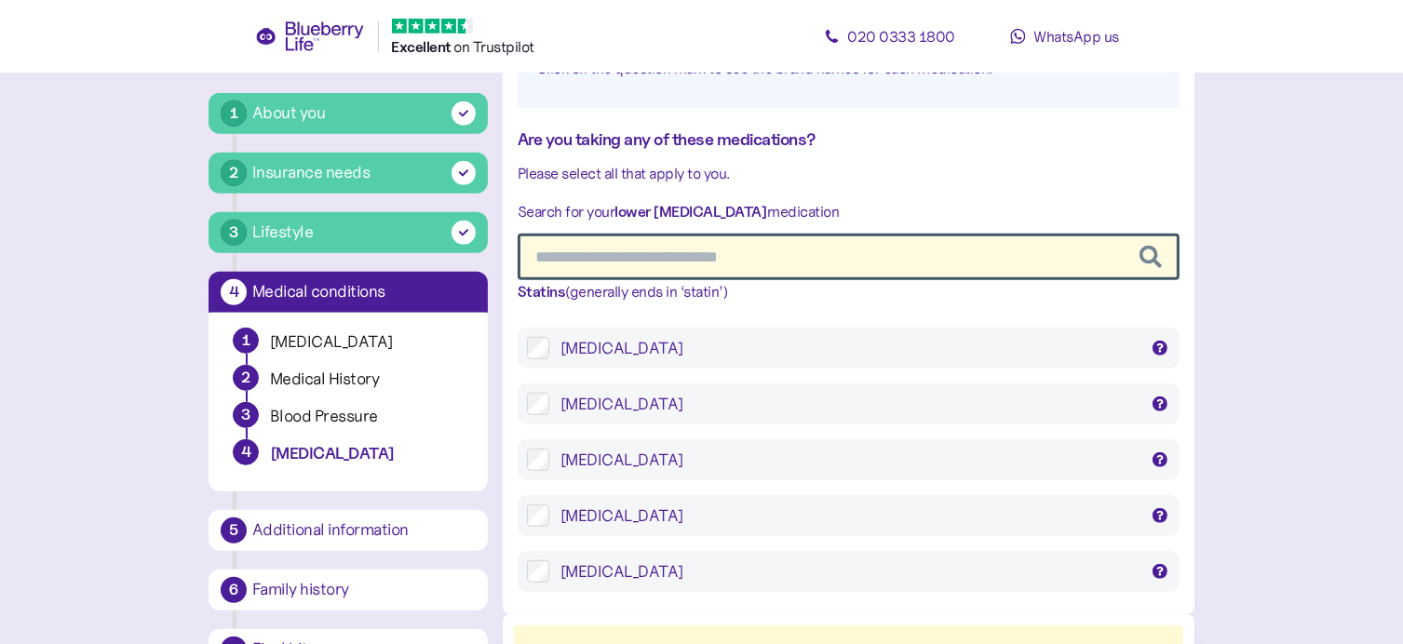
click at [640, 505] on div "Rosuvastatin" at bounding box center [848, 516] width 577 height 22
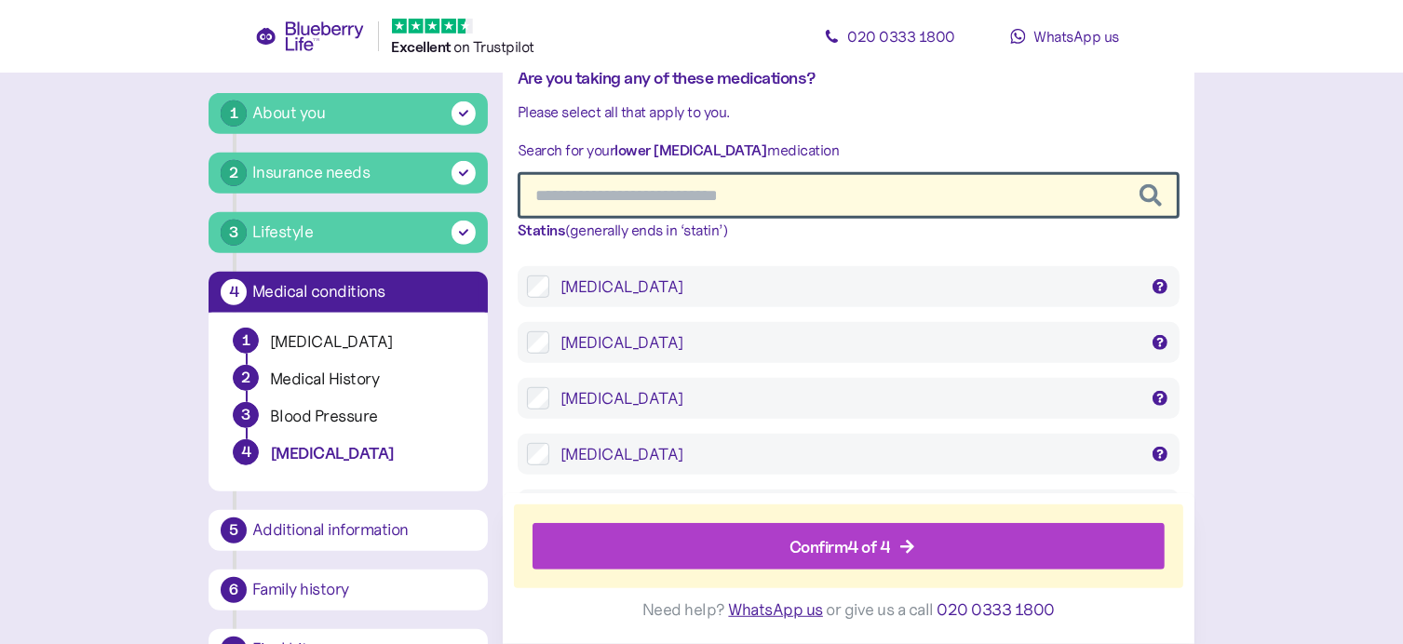
scroll to position [1143, 0]
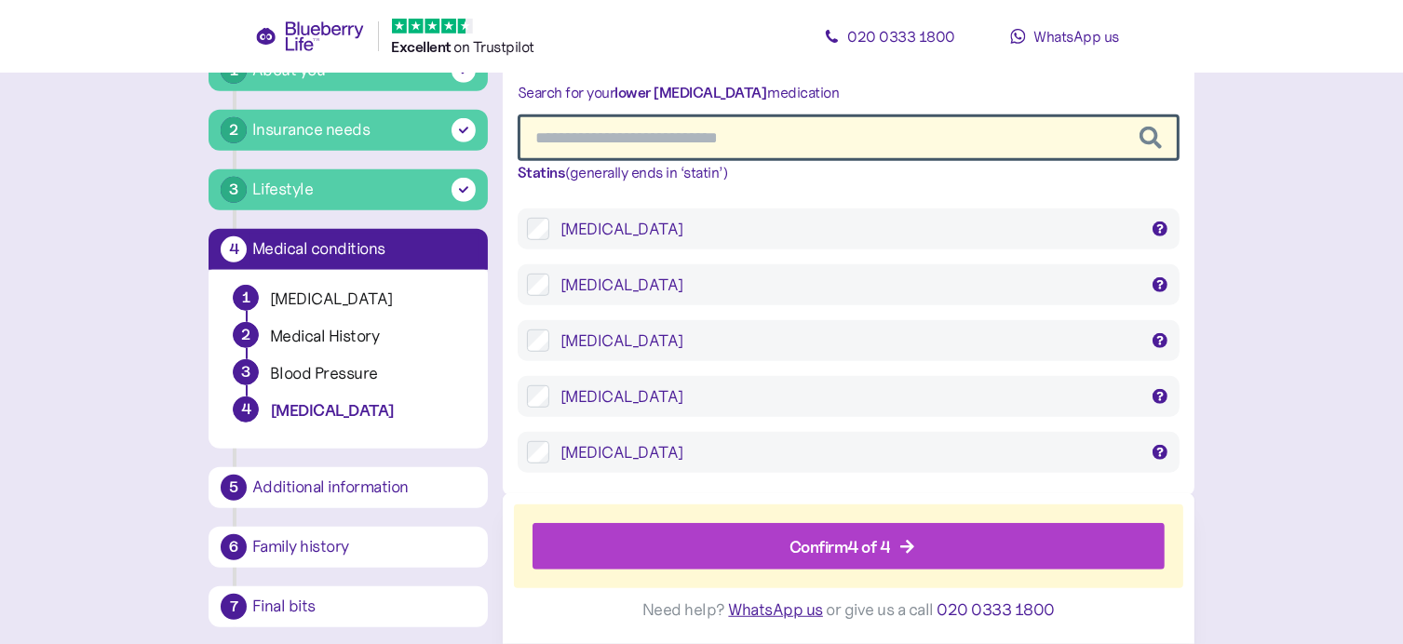
click at [838, 539] on div "Confirm 4 of 4" at bounding box center [839, 546] width 101 height 25
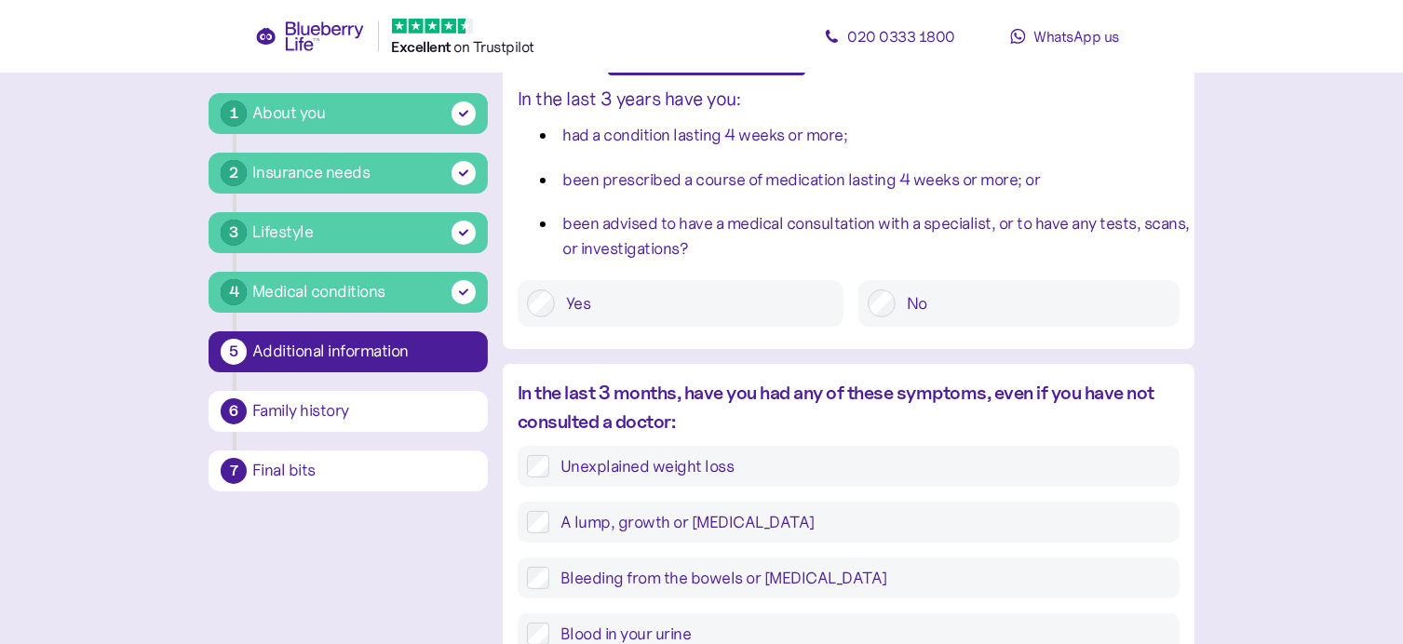
scroll to position [279, 0]
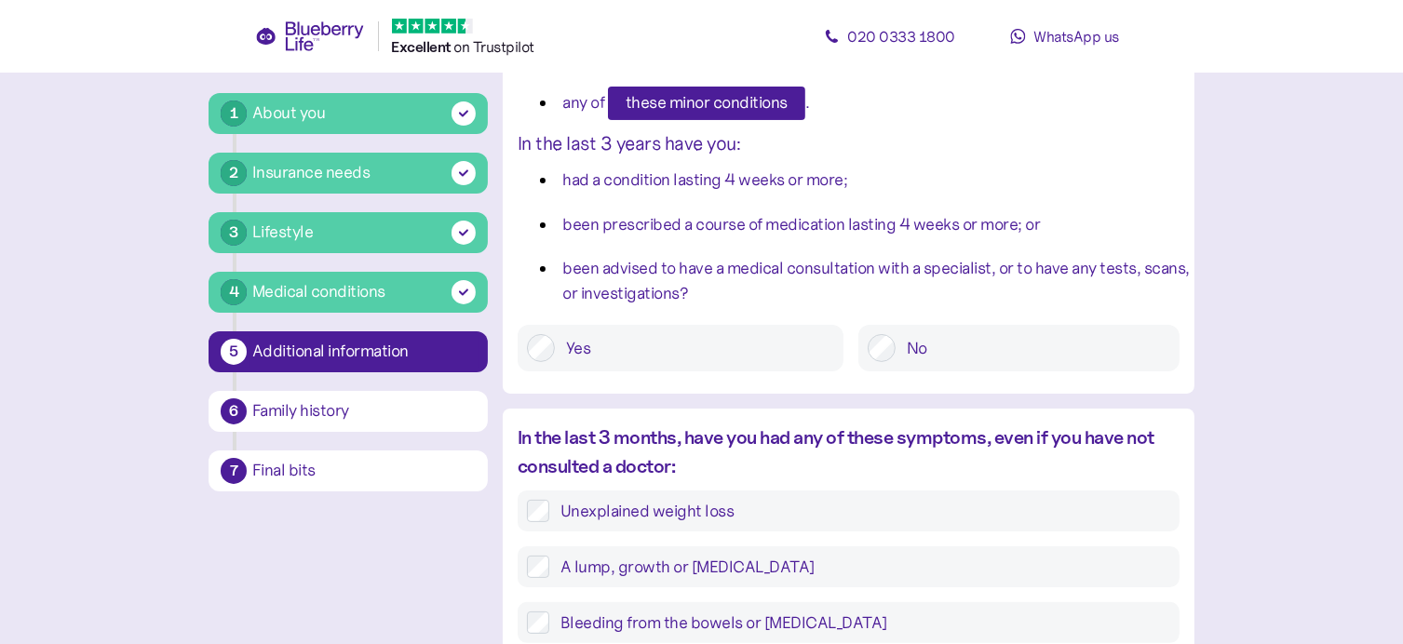
click at [919, 347] on label "No" at bounding box center [1032, 348] width 275 height 28
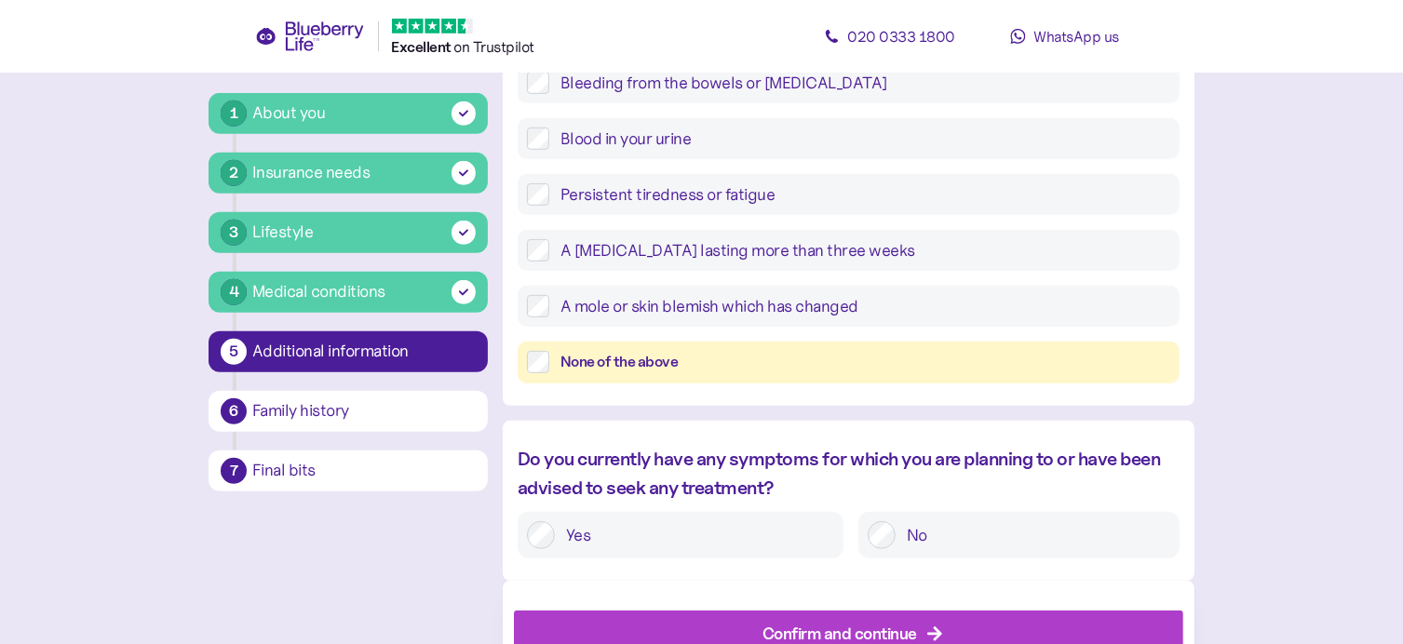
scroll to position [838, 0]
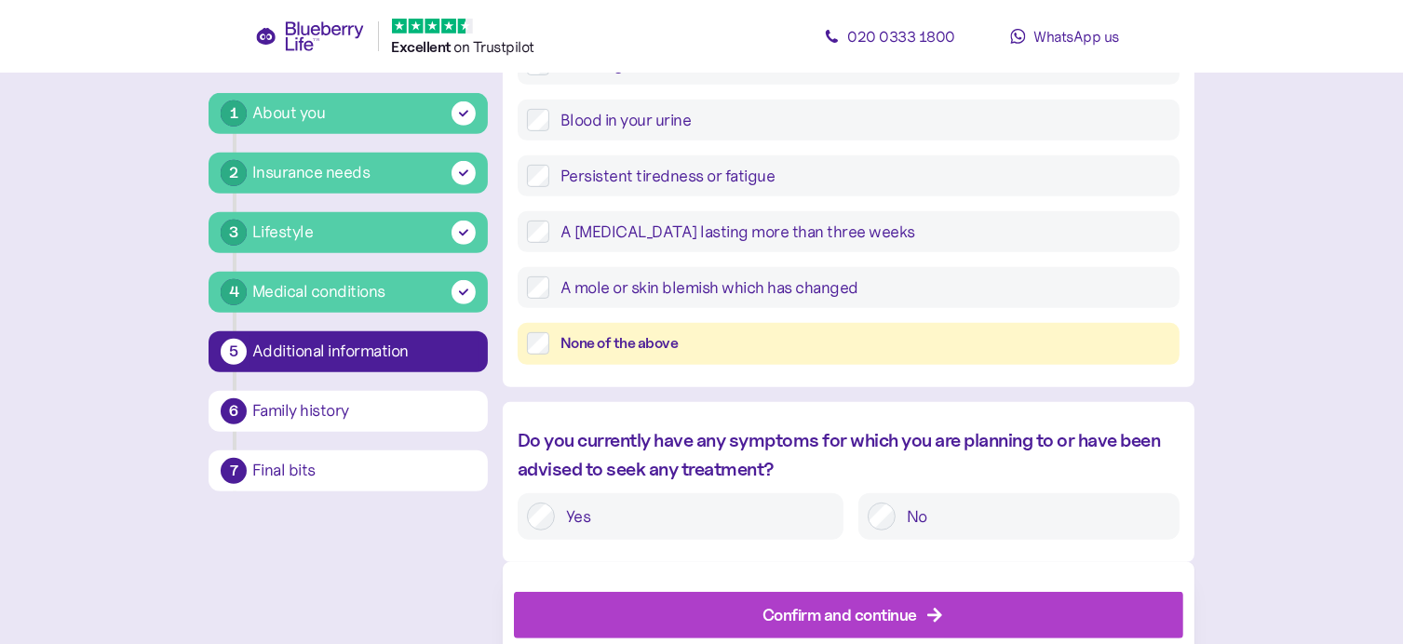
click at [778, 349] on div "None of the above" at bounding box center [865, 343] width 610 height 23
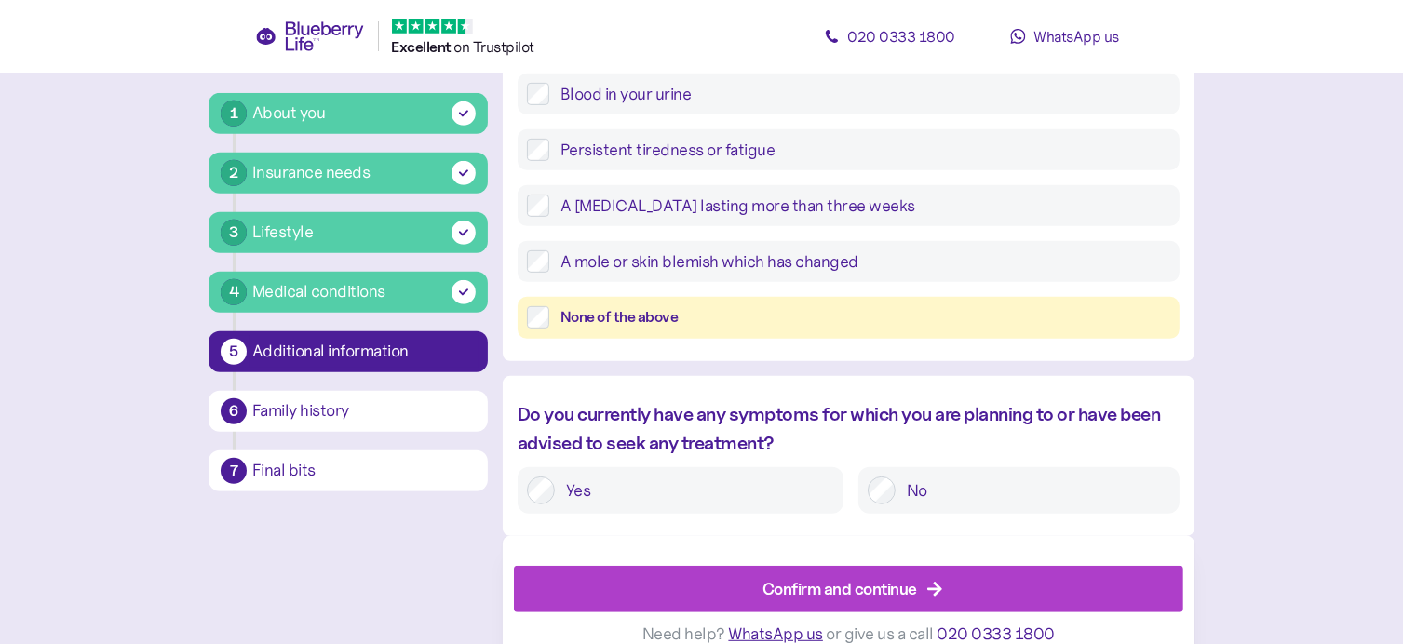
scroll to position [887, 0]
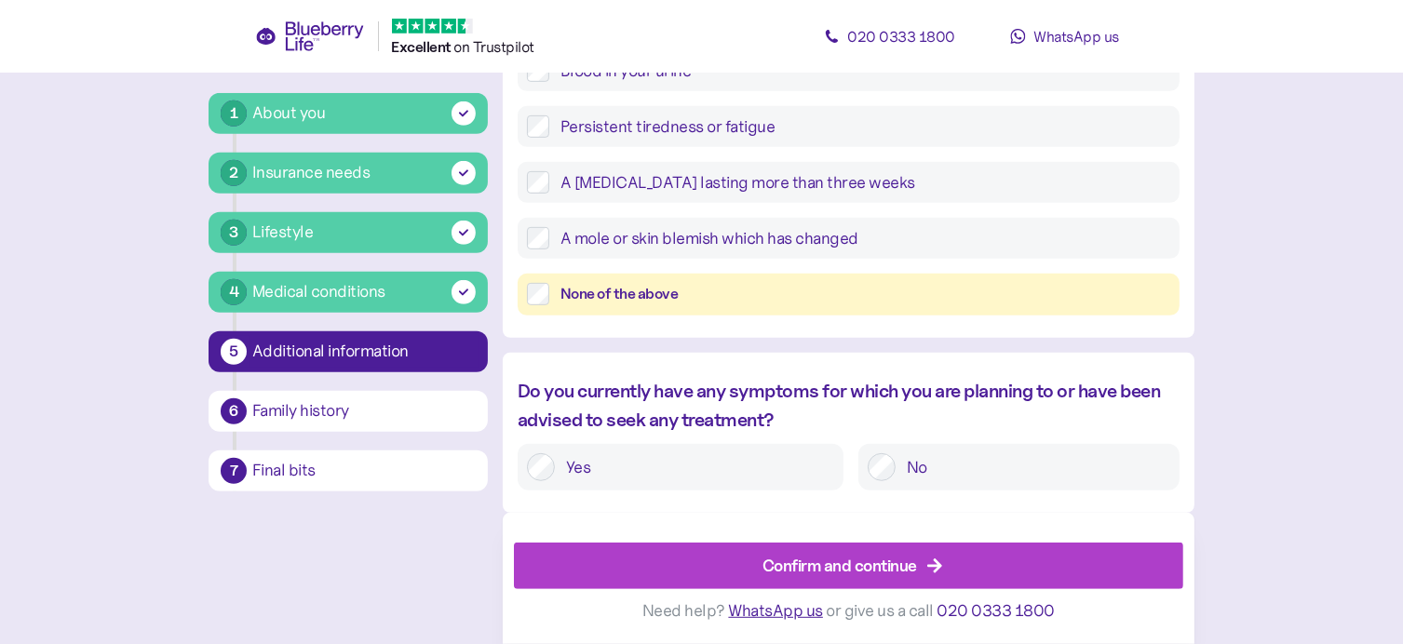
click at [913, 464] on label "No" at bounding box center [1032, 467] width 275 height 28
click at [853, 558] on div "Confirm and continue" at bounding box center [839, 565] width 155 height 25
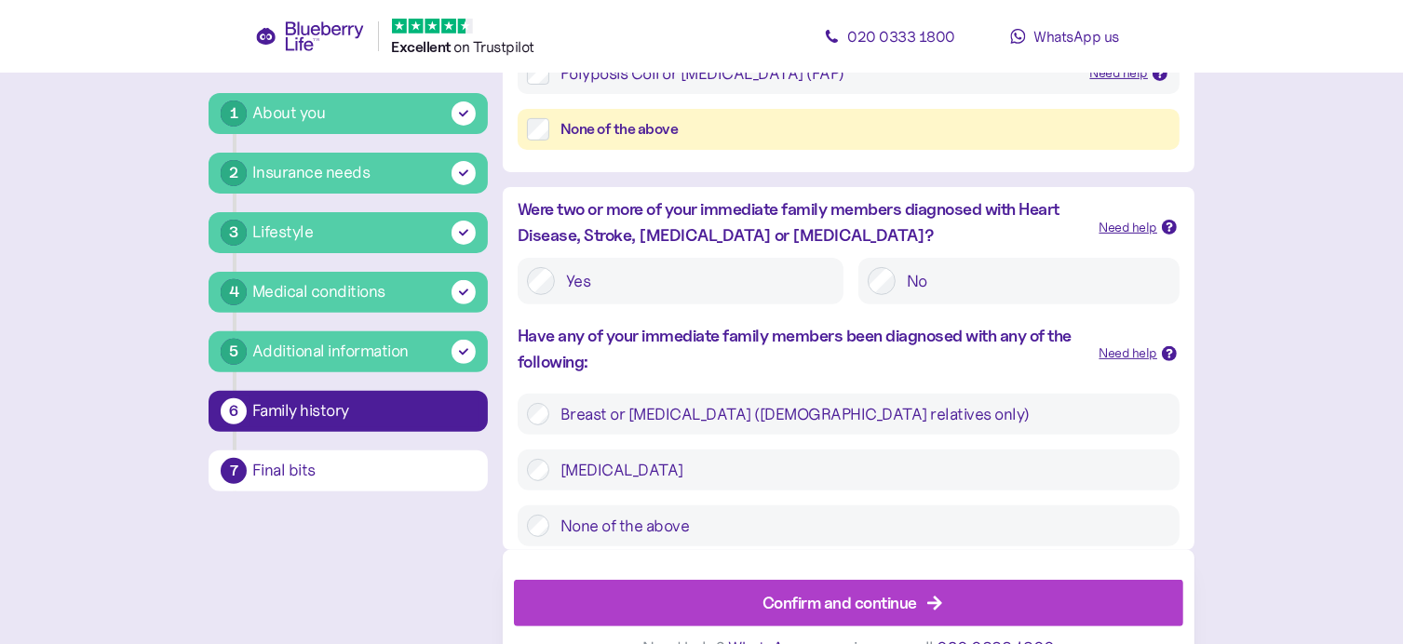
scroll to position [637, 0]
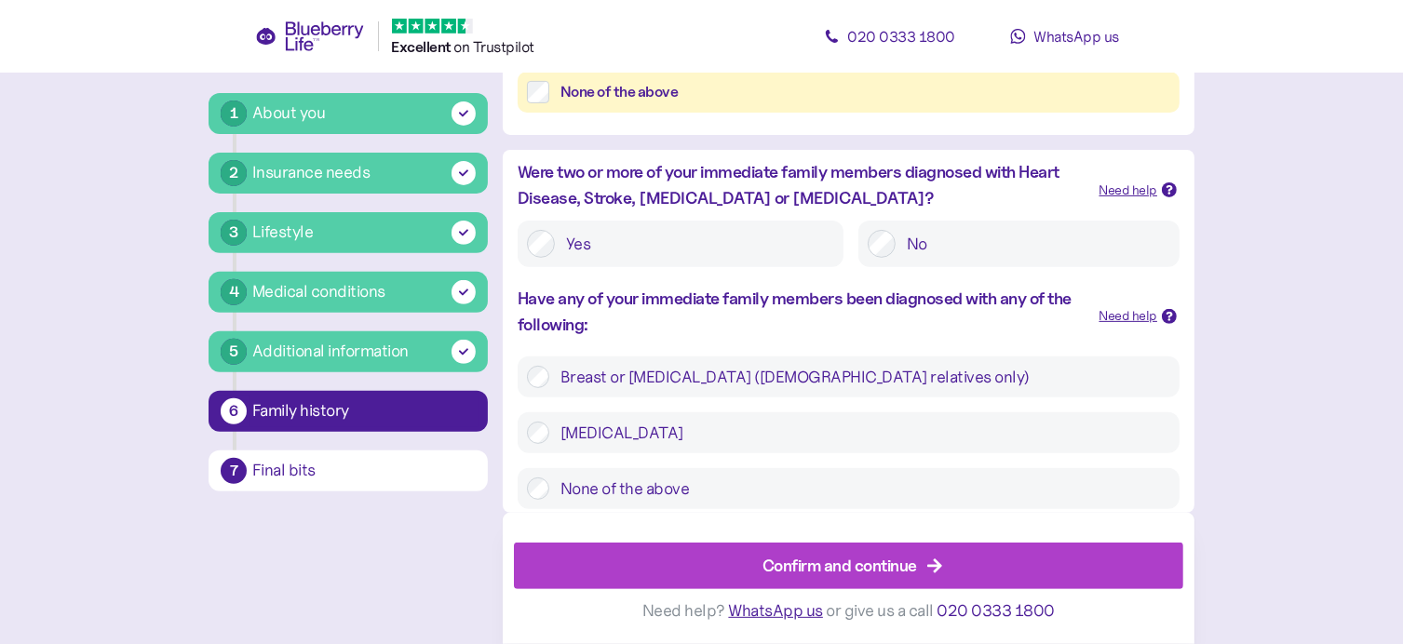
click at [854, 559] on div "Confirm and continue" at bounding box center [839, 565] width 155 height 25
click at [852, 564] on div "Confirm and continue" at bounding box center [839, 565] width 155 height 25
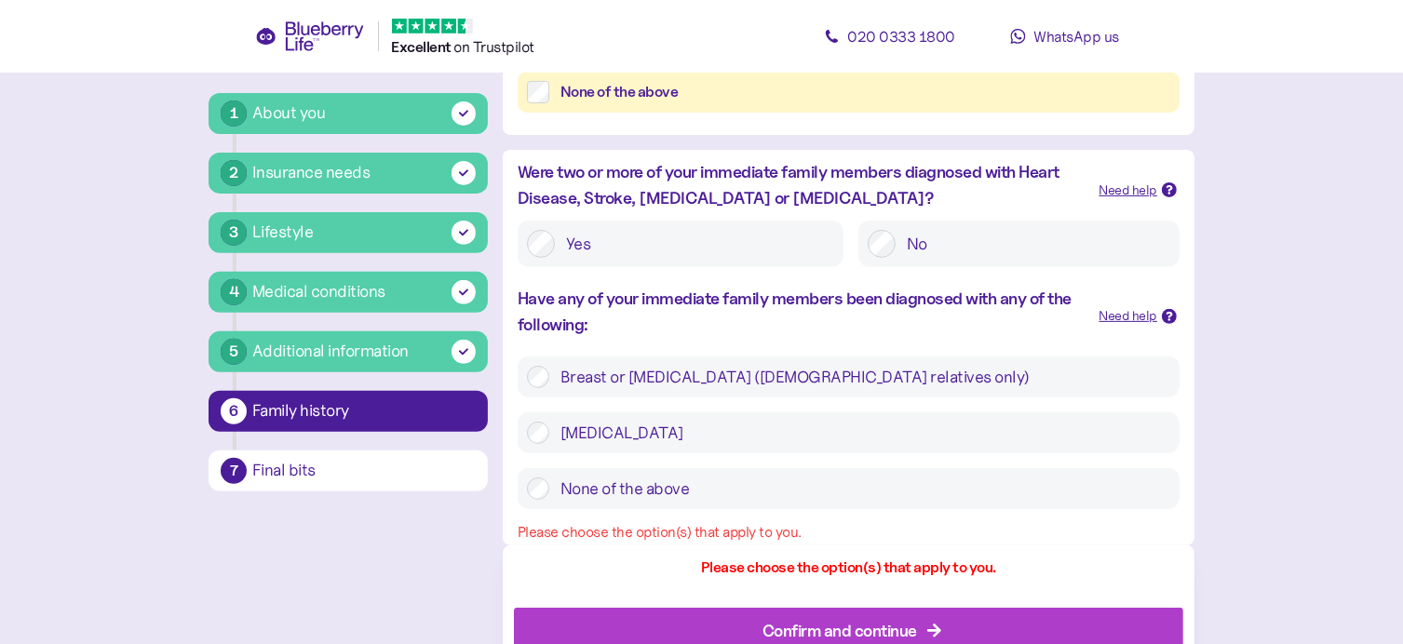
click at [621, 488] on label "None of the above" at bounding box center [859, 489] width 621 height 22
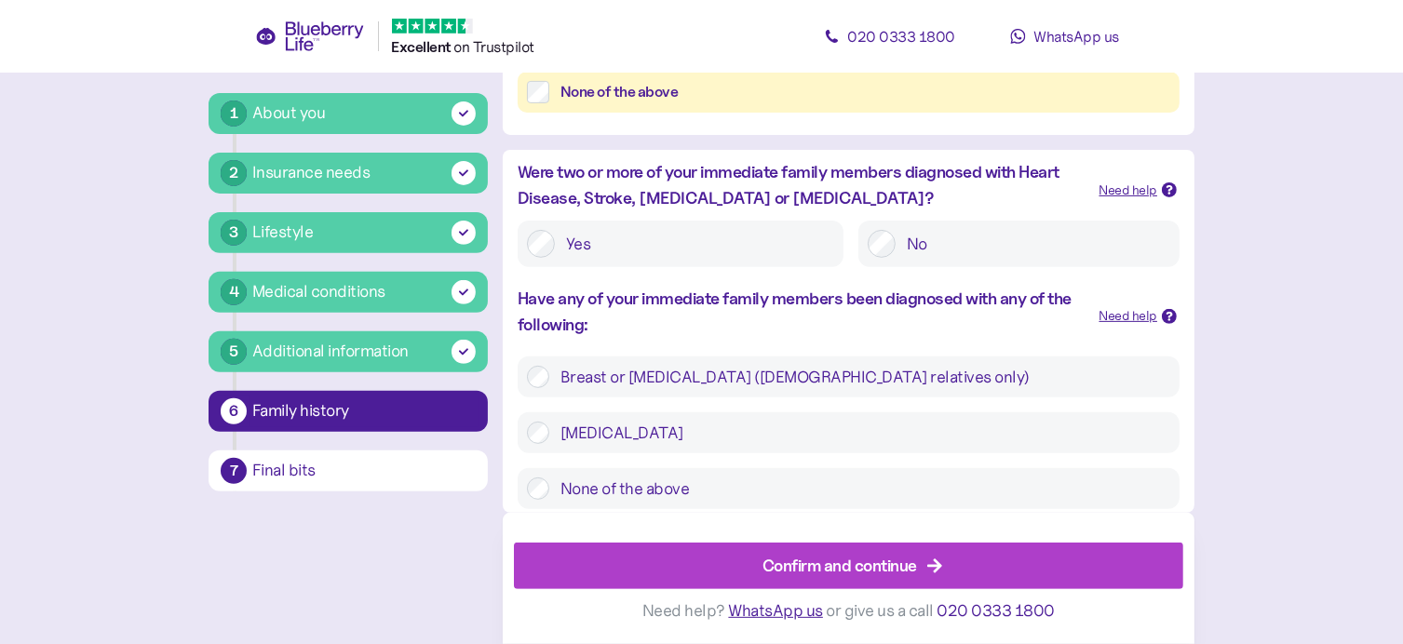
click at [848, 565] on div "Confirm and continue" at bounding box center [839, 565] width 155 height 25
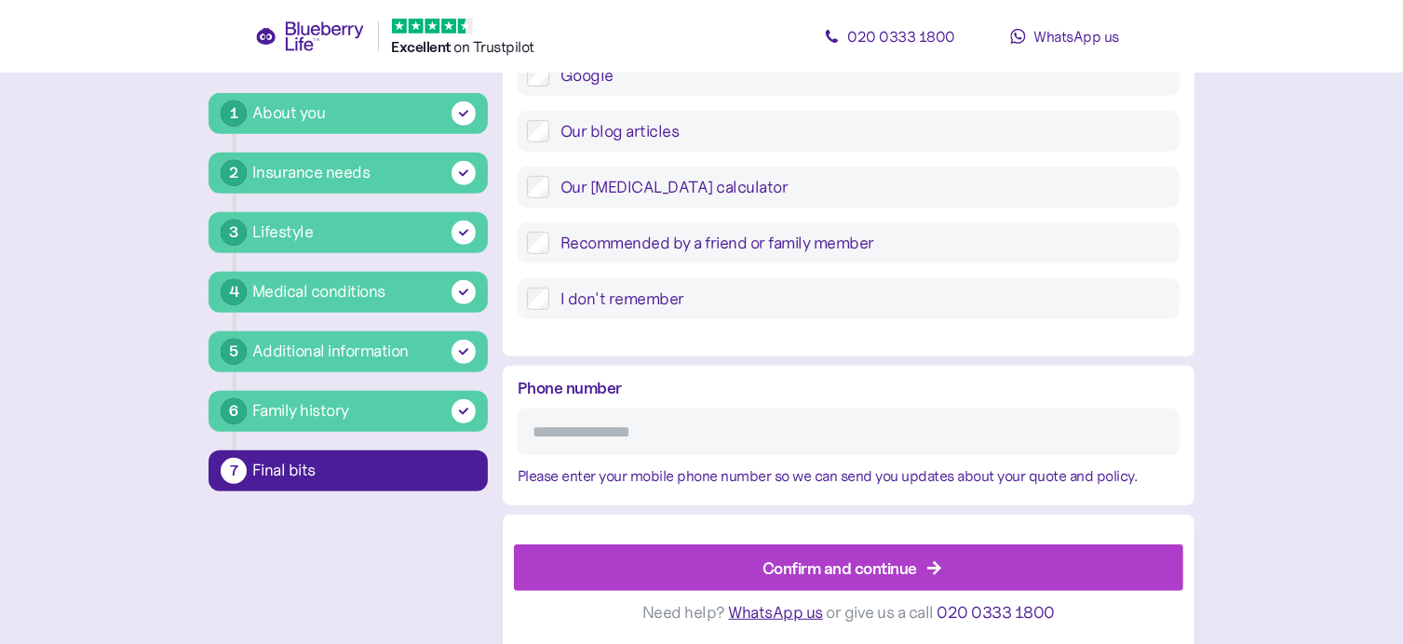
scroll to position [849, 0]
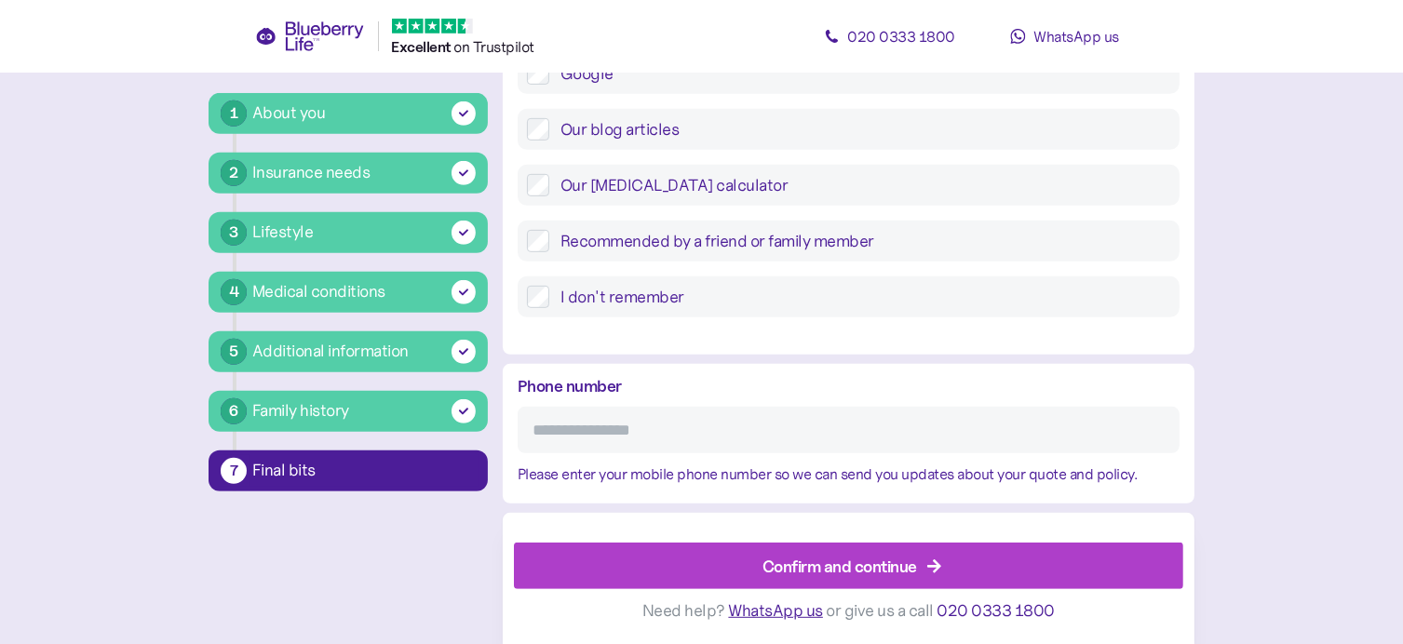
click at [694, 427] on input "Phone number" at bounding box center [849, 430] width 662 height 47
type input "**********"
click at [840, 565] on div "Confirm and continue" at bounding box center [839, 565] width 155 height 25
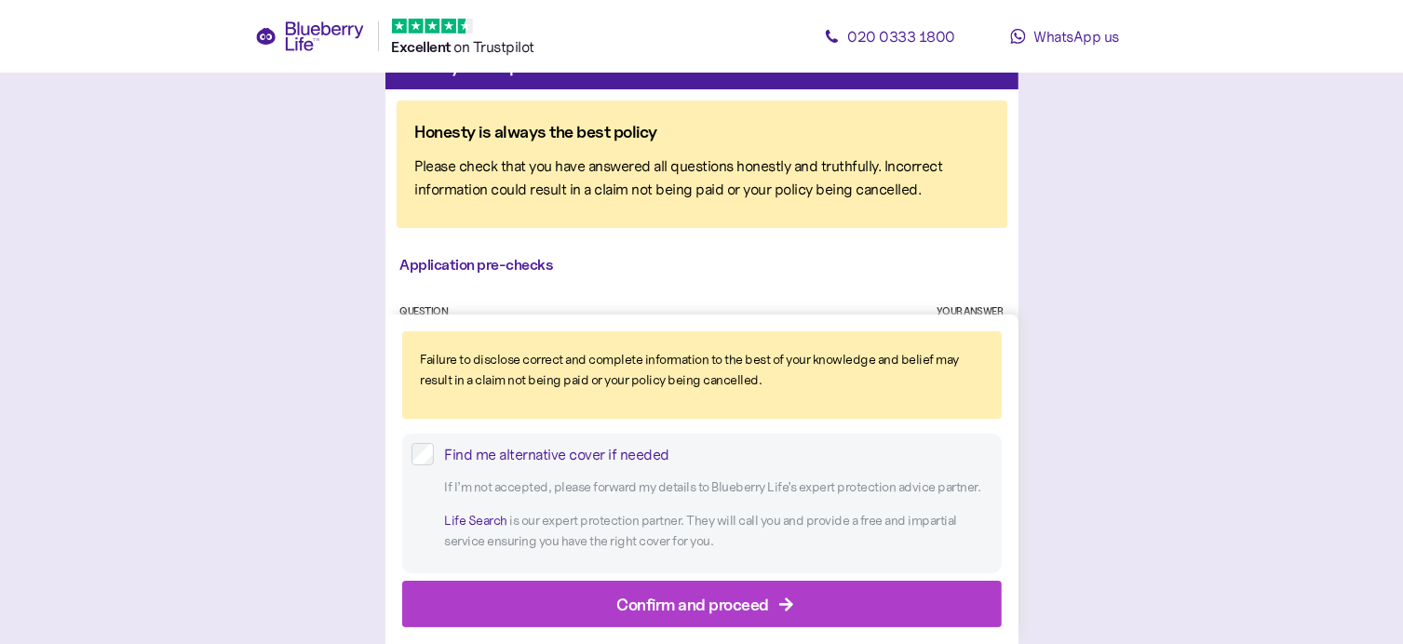
scroll to position [186, 0]
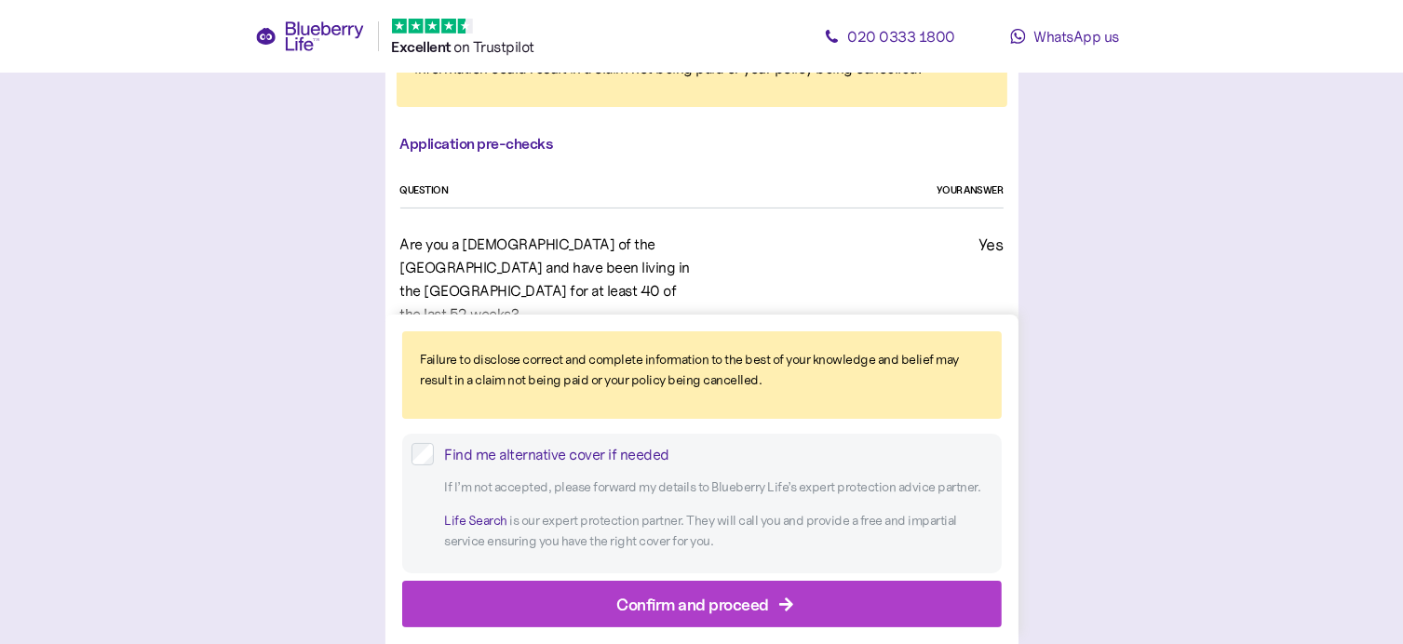
click at [695, 602] on div "Confirm and proceed" at bounding box center [692, 603] width 153 height 25
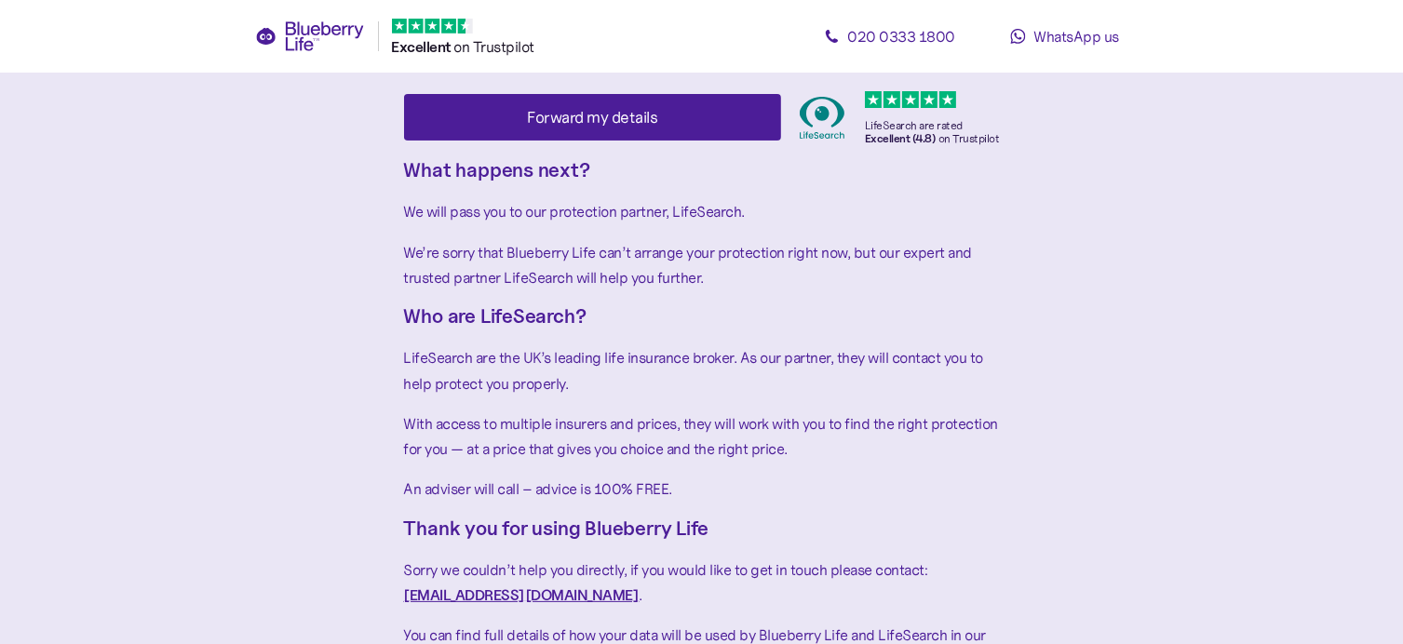
scroll to position [326, 0]
